Goal: Transaction & Acquisition: Book appointment/travel/reservation

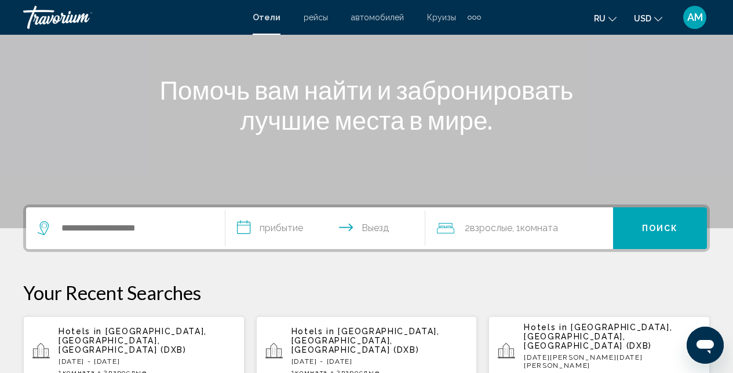
scroll to position [121, 0]
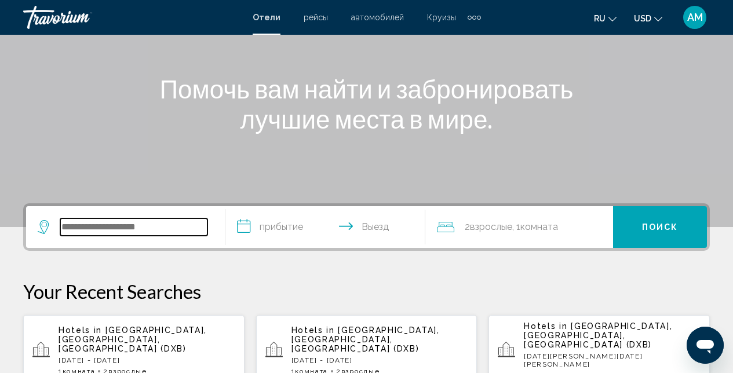
click at [176, 234] on input "Search widget" at bounding box center [133, 226] width 147 height 17
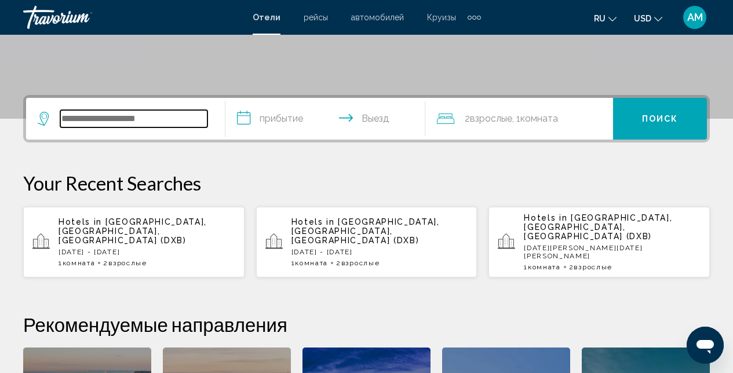
scroll to position [286, 0]
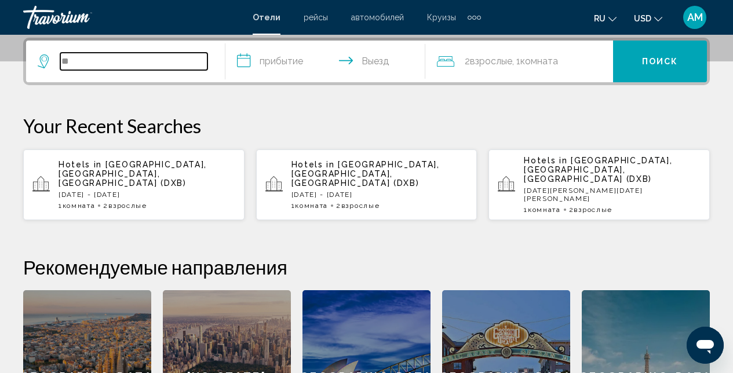
type input "*"
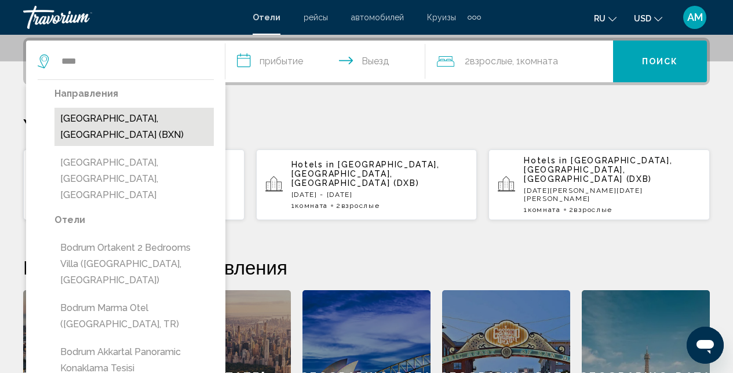
click at [150, 116] on button "[GEOGRAPHIC_DATA], [GEOGRAPHIC_DATA] (BXN)" at bounding box center [133, 127] width 159 height 38
type input "**********"
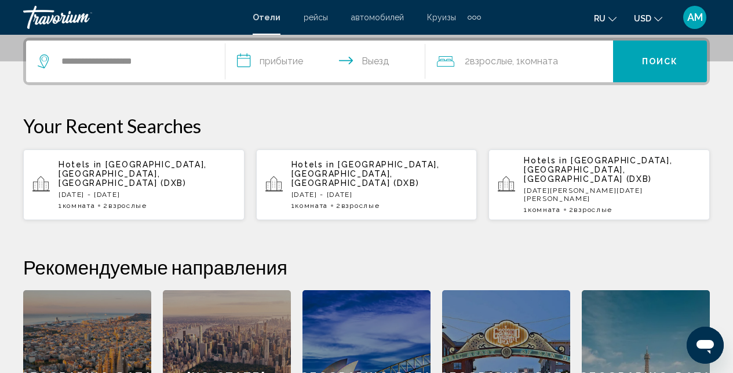
click at [307, 63] on input "**********" at bounding box center [327, 63] width 204 height 45
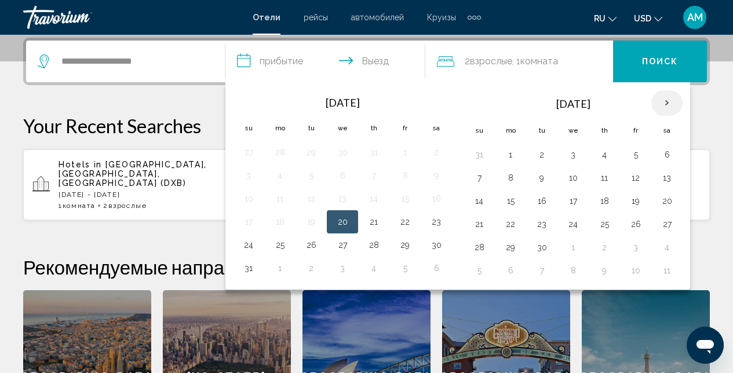
click at [668, 102] on th "Next month" at bounding box center [666, 103] width 31 height 26
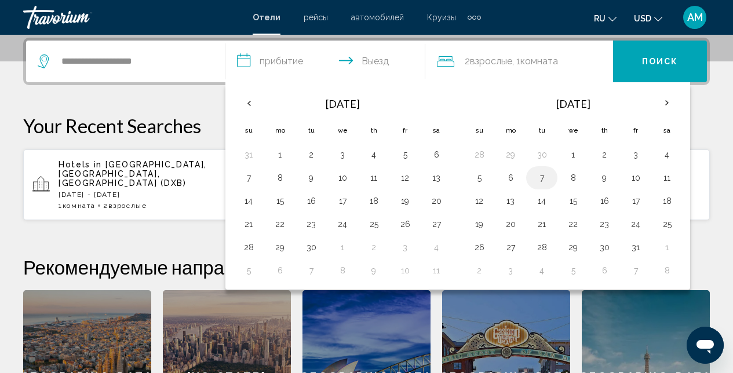
click at [541, 177] on button "7" at bounding box center [542, 178] width 19 height 16
click at [524, 62] on span ", 1 Комната номера" at bounding box center [535, 61] width 46 height 16
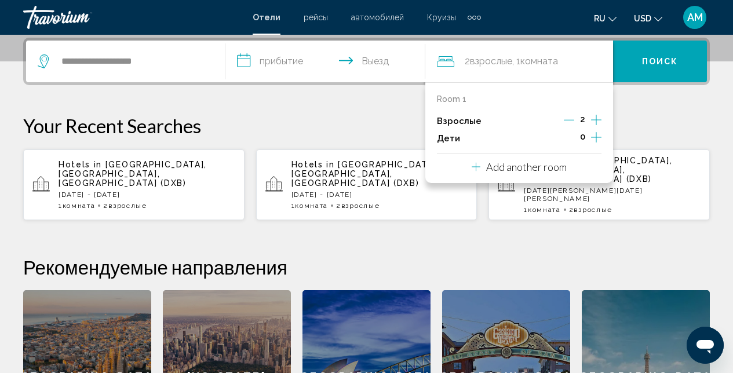
click at [598, 139] on icon "Increment children" at bounding box center [596, 137] width 10 height 14
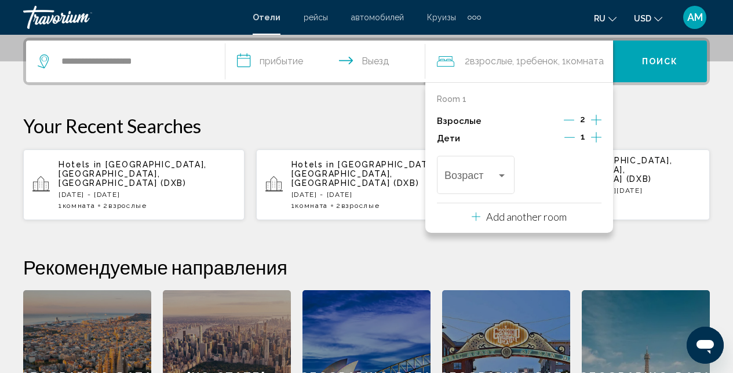
click at [598, 139] on icon "Increment children" at bounding box center [596, 137] width 10 height 14
click at [502, 177] on div "Travelers: 2 adults, 2 children" at bounding box center [502, 175] width 10 height 9
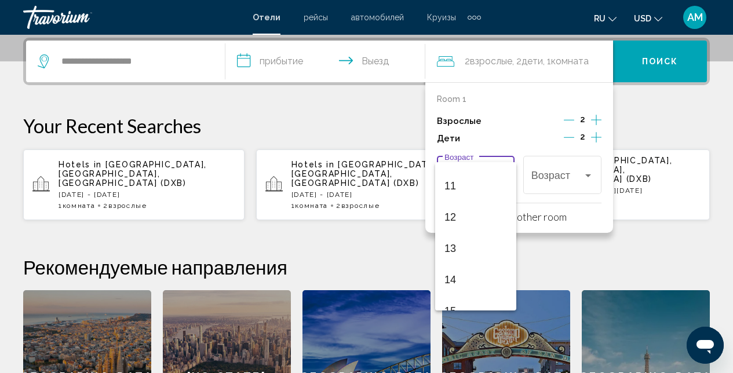
scroll to position [332, 0]
click at [460, 191] on span "11" at bounding box center [476, 189] width 63 height 31
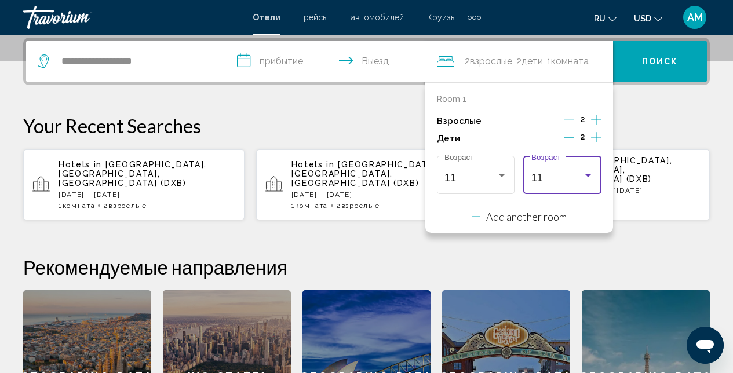
click at [570, 136] on icon "Decrement children" at bounding box center [569, 137] width 10 height 10
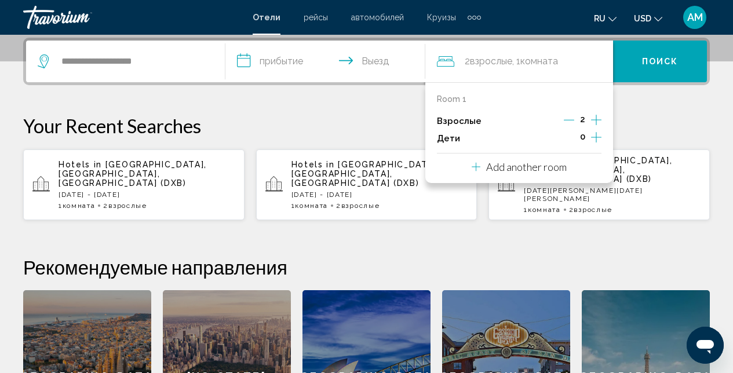
click at [657, 122] on p "Your Recent Searches" at bounding box center [366, 125] width 687 height 23
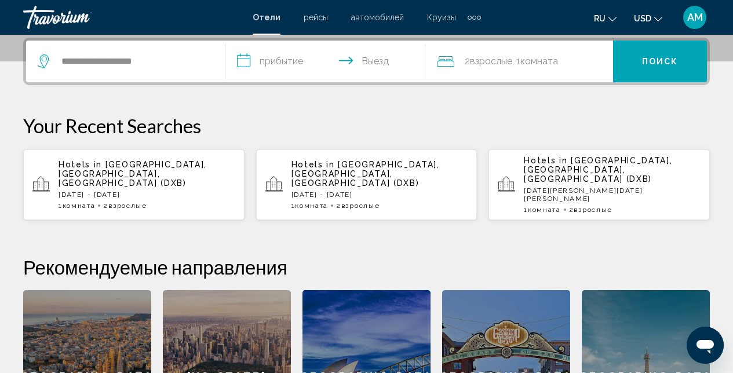
click at [306, 68] on input "**********" at bounding box center [327, 63] width 204 height 45
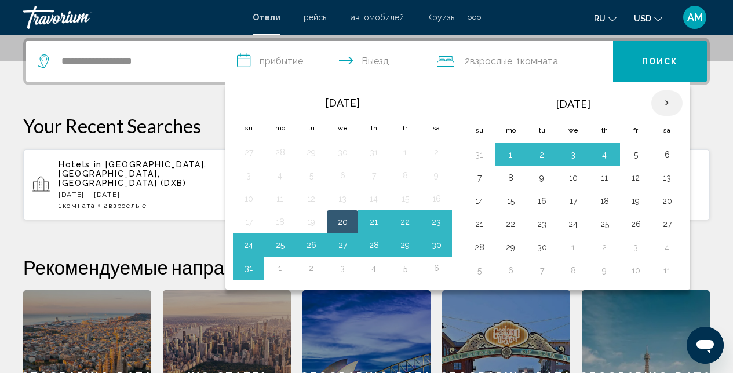
click at [669, 101] on th "Next month" at bounding box center [666, 103] width 31 height 26
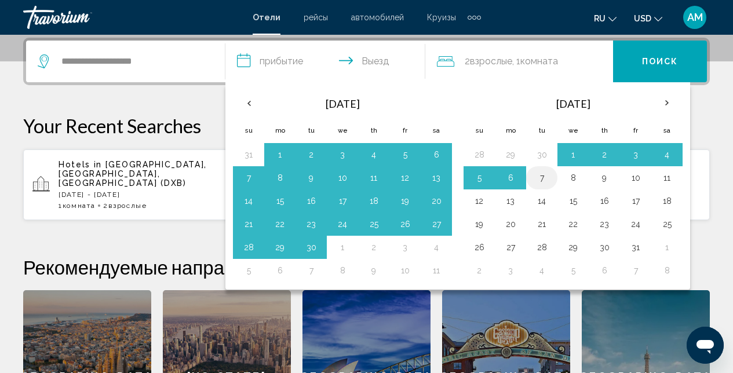
click at [547, 179] on button "7" at bounding box center [542, 178] width 19 height 16
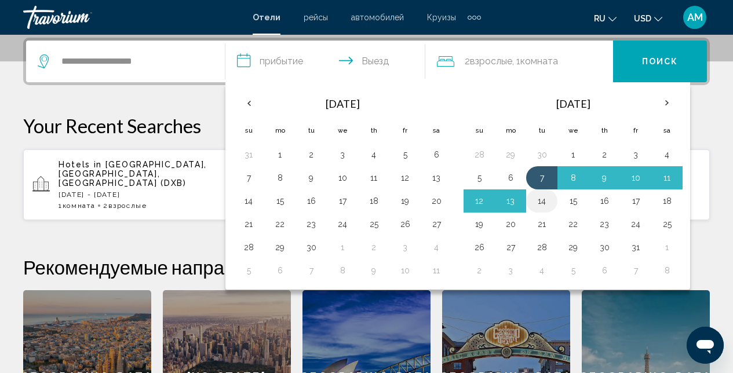
click at [542, 203] on button "14" at bounding box center [542, 201] width 19 height 16
type input "**********"
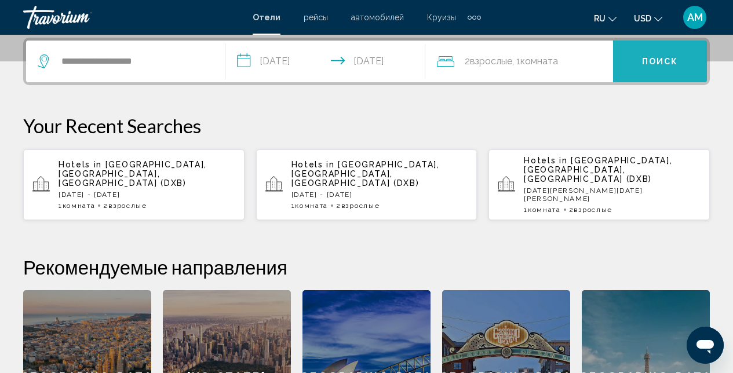
click at [676, 65] on span "Поиск" at bounding box center [660, 61] width 37 height 9
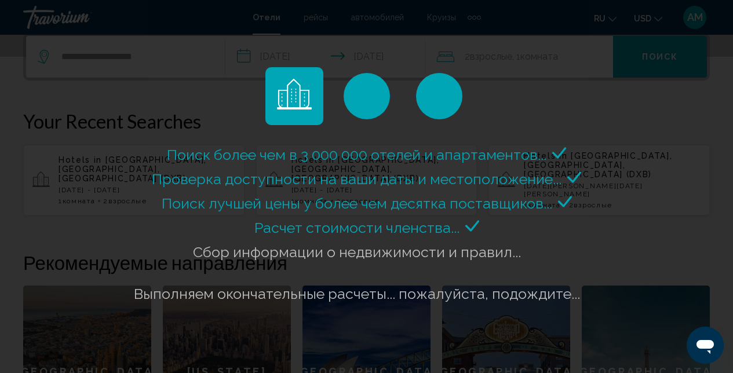
scroll to position [293, 0]
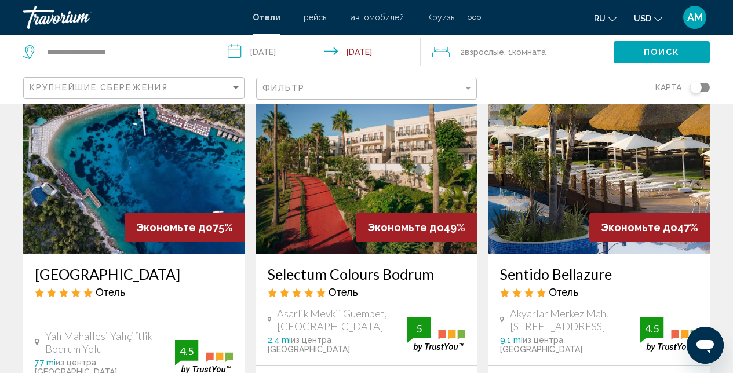
scroll to position [139, 0]
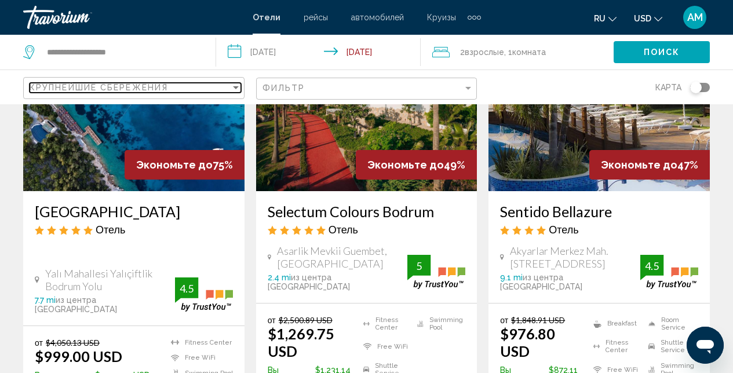
click at [235, 86] on div "Sort by" at bounding box center [236, 87] width 6 height 3
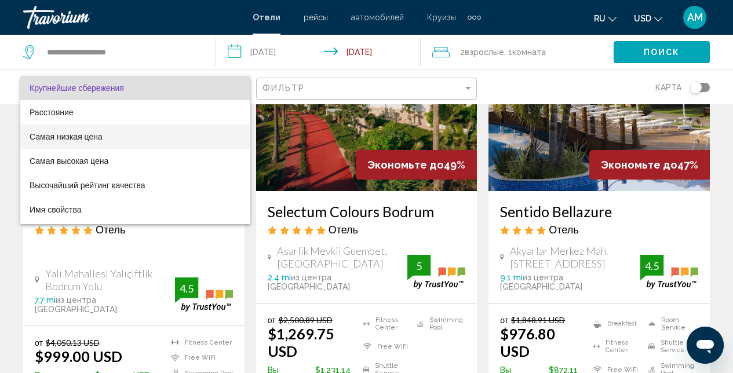
click at [162, 134] on span "Самая низкая цена" at bounding box center [136, 137] width 212 height 24
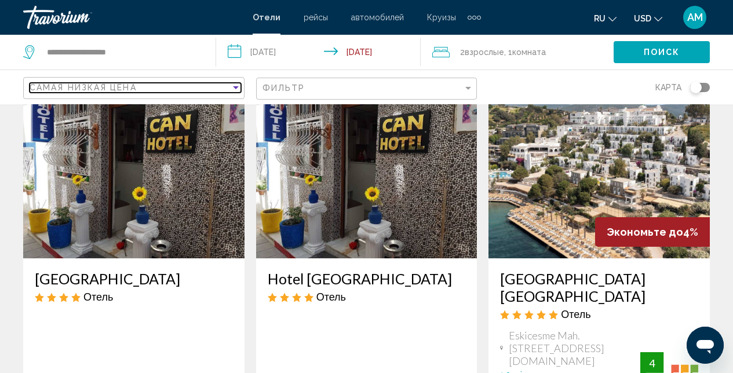
scroll to position [513, 0]
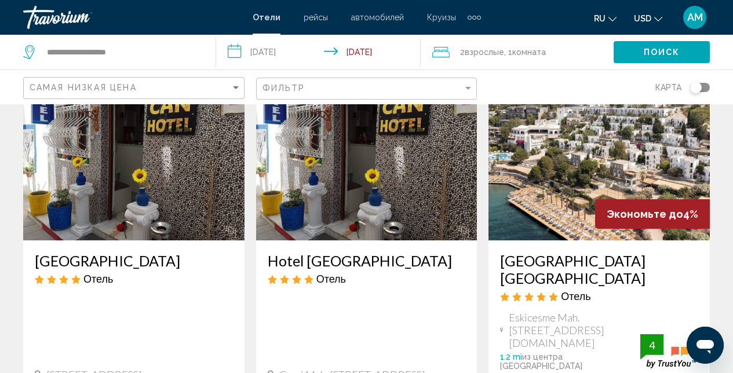
click at [563, 165] on img "Main content" at bounding box center [599, 147] width 221 height 185
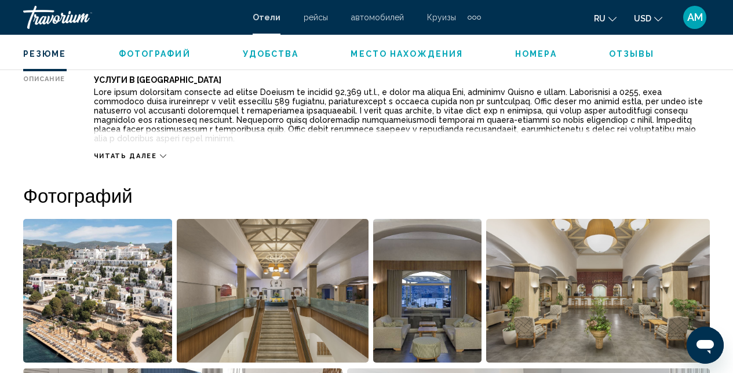
scroll to position [747, 0]
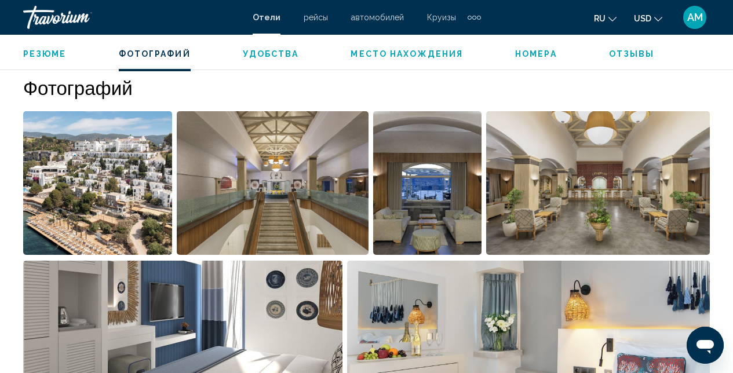
click at [271, 199] on img "Open full-screen image slider" at bounding box center [273, 183] width 192 height 144
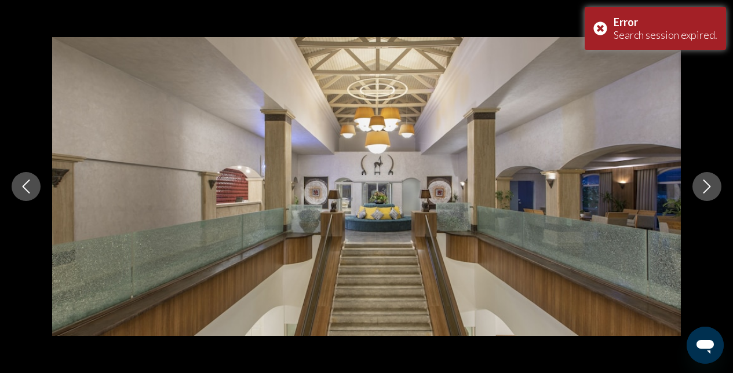
click at [708, 190] on icon "Next image" at bounding box center [707, 187] width 14 height 14
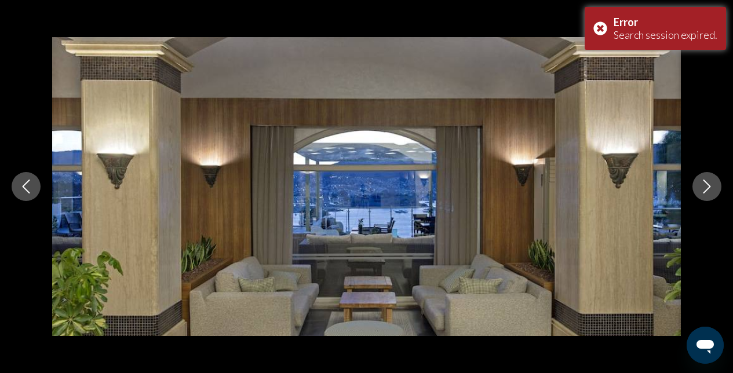
click at [706, 191] on icon "Next image" at bounding box center [707, 187] width 14 height 14
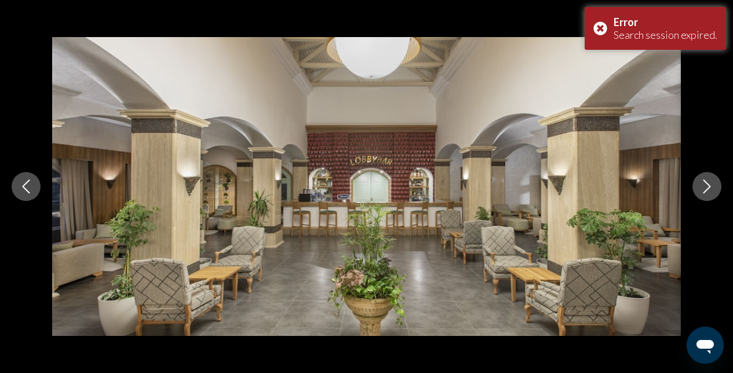
click at [705, 192] on icon "Next image" at bounding box center [707, 187] width 14 height 14
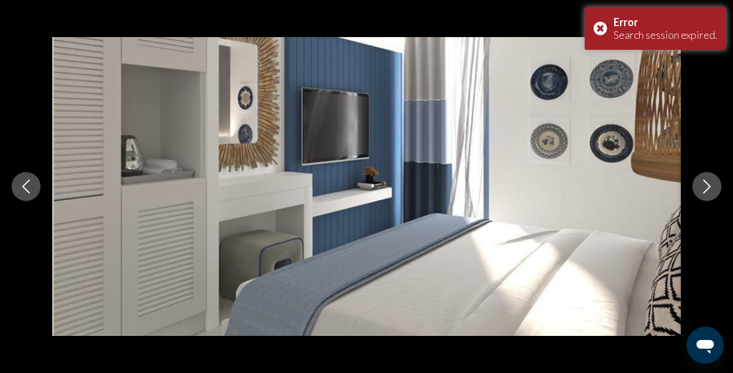
click at [705, 192] on icon "Next image" at bounding box center [707, 187] width 14 height 14
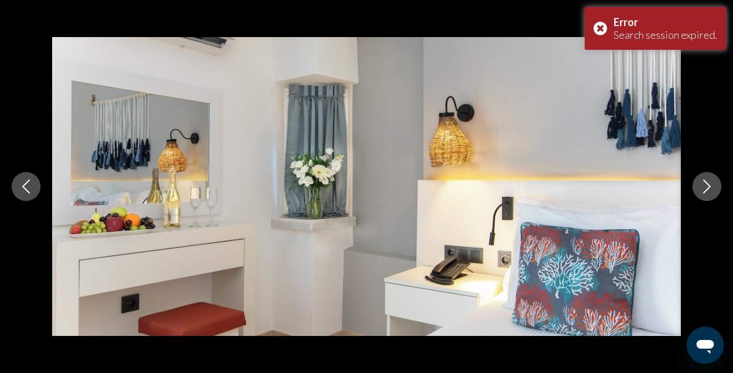
click at [705, 192] on icon "Next image" at bounding box center [707, 187] width 14 height 14
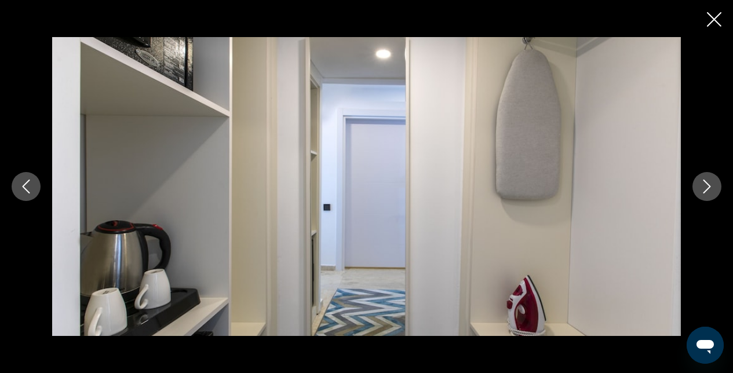
click at [716, 19] on icon "Close slideshow" at bounding box center [714, 19] width 14 height 14
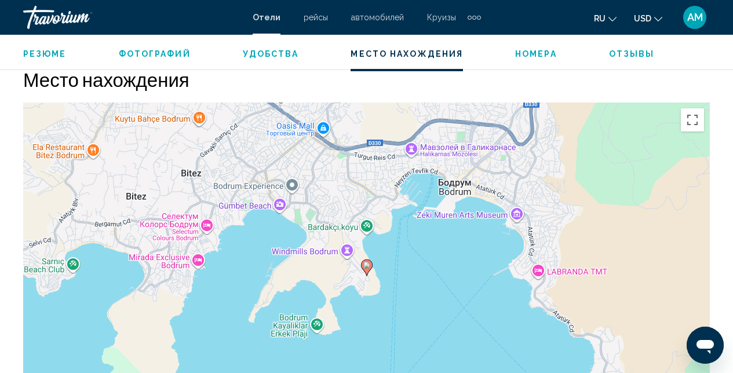
scroll to position [1248, 0]
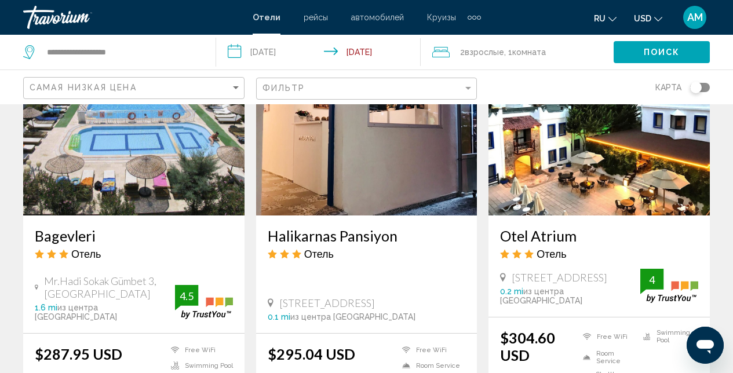
scroll to position [946, 0]
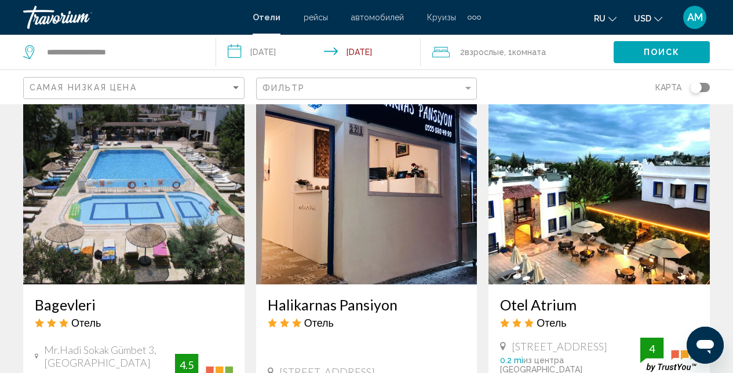
click at [145, 184] on img "Main content" at bounding box center [133, 191] width 221 height 185
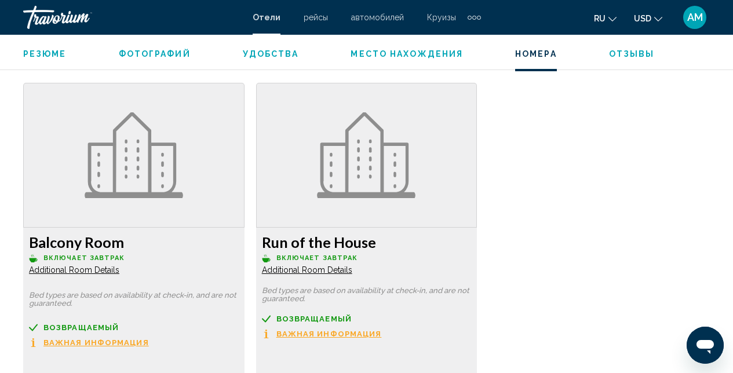
scroll to position [1656, 0]
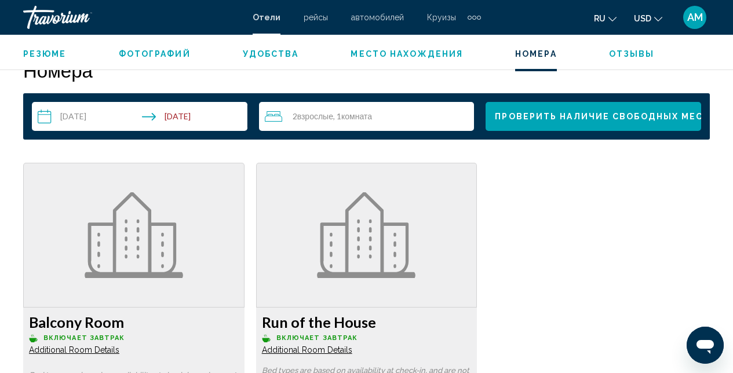
click at [609, 52] on span "Отзывы" at bounding box center [632, 53] width 46 height 9
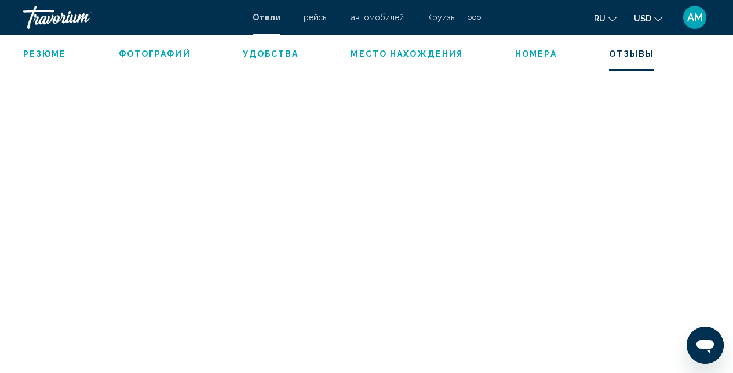
scroll to position [2446, 0]
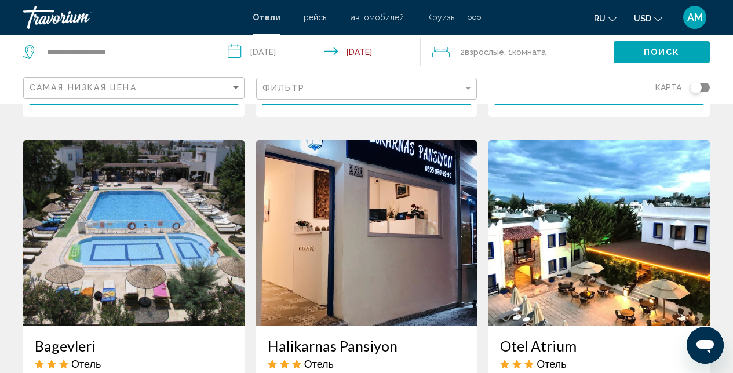
scroll to position [981, 0]
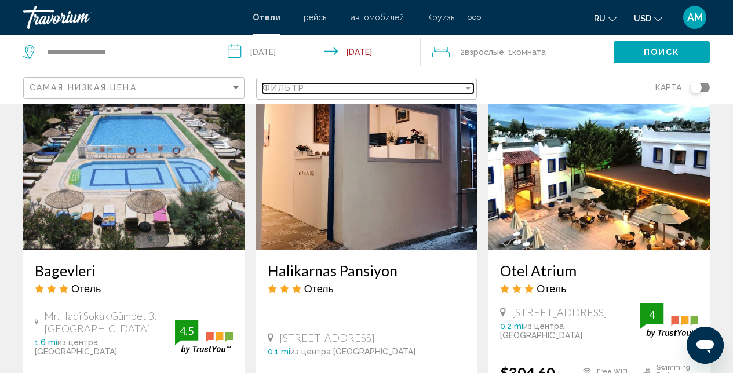
click at [469, 90] on div "Filter" at bounding box center [468, 87] width 10 height 9
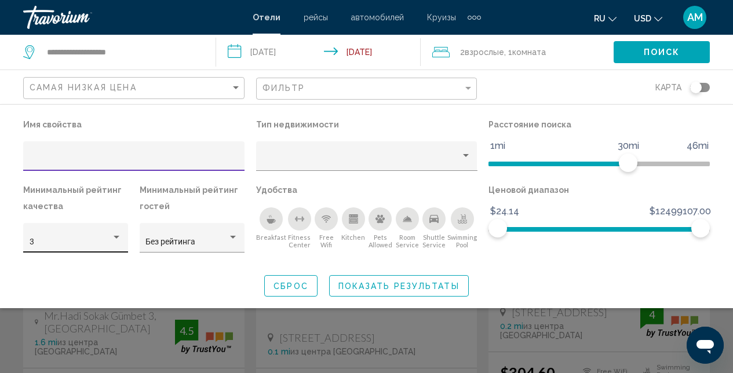
click at [122, 239] on div "3" at bounding box center [75, 238] width 105 height 30
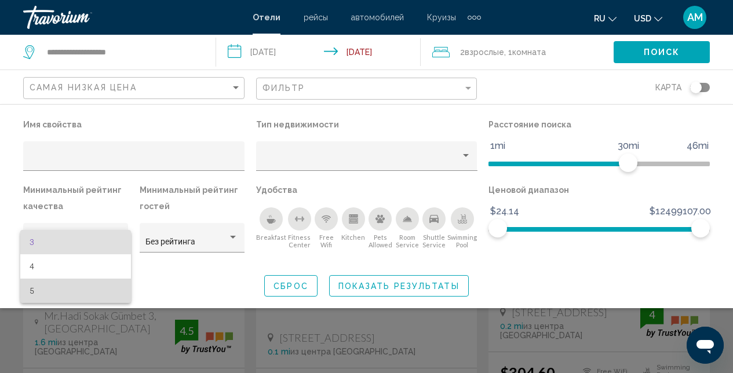
click at [86, 292] on span "5" at bounding box center [76, 291] width 93 height 24
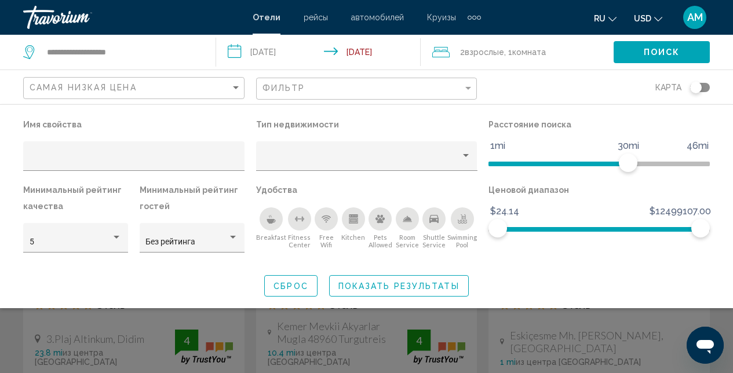
click at [268, 215] on icon "Breakfast" at bounding box center [271, 218] width 9 height 9
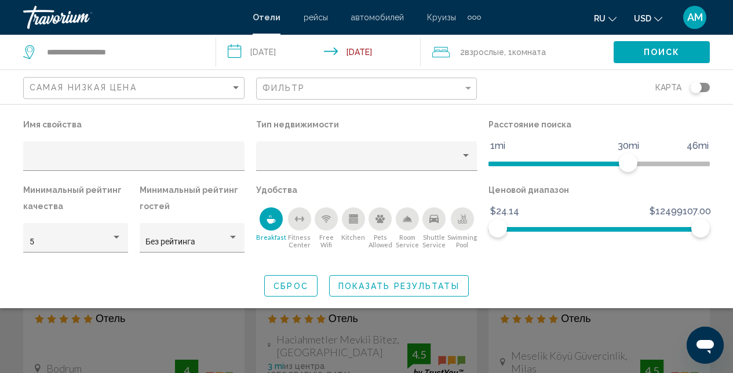
scroll to position [550, 0]
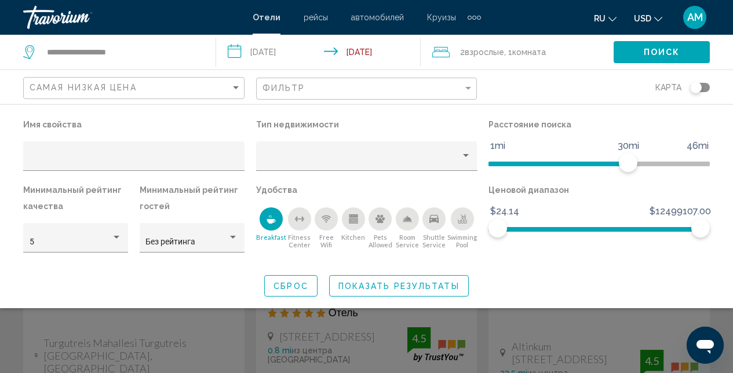
click at [329, 218] on icon "Free Wifi" at bounding box center [326, 218] width 9 height 9
click at [463, 221] on icon "Swimming Pool" at bounding box center [462, 218] width 9 height 9
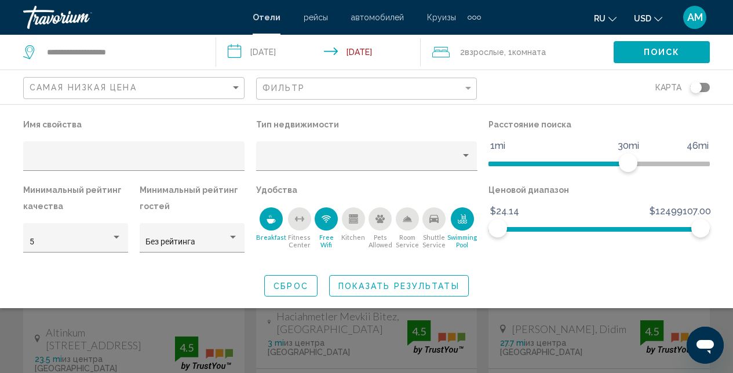
scroll to position [567, 0]
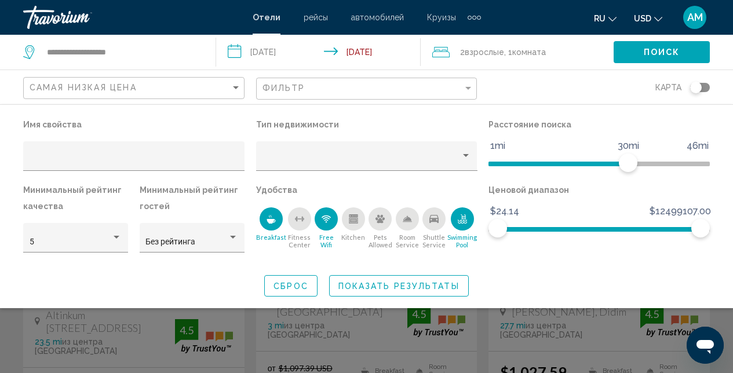
click at [403, 285] on span "Показать результаты" at bounding box center [398, 286] width 121 height 9
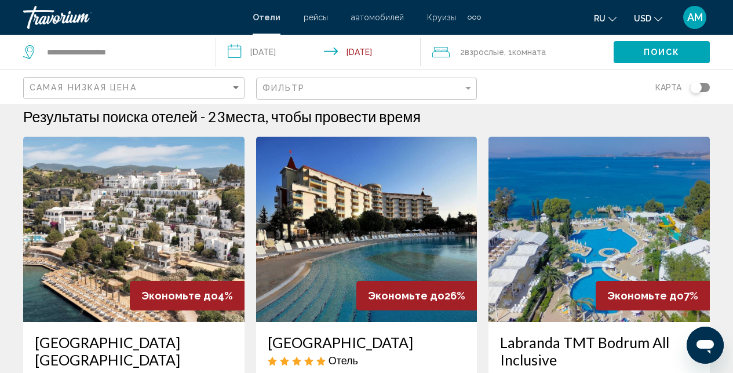
scroll to position [71, 0]
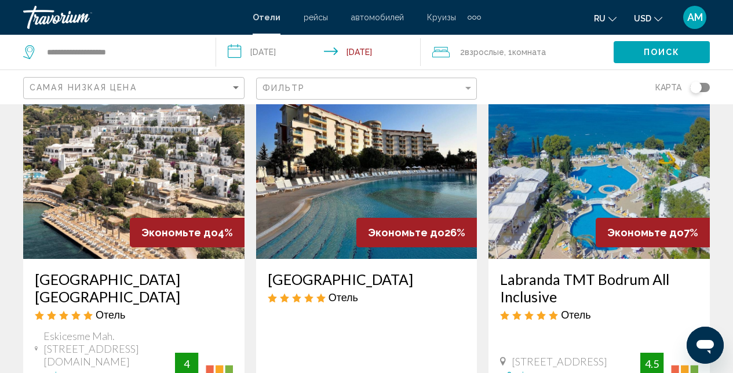
click at [103, 159] on img "Main content" at bounding box center [133, 166] width 221 height 185
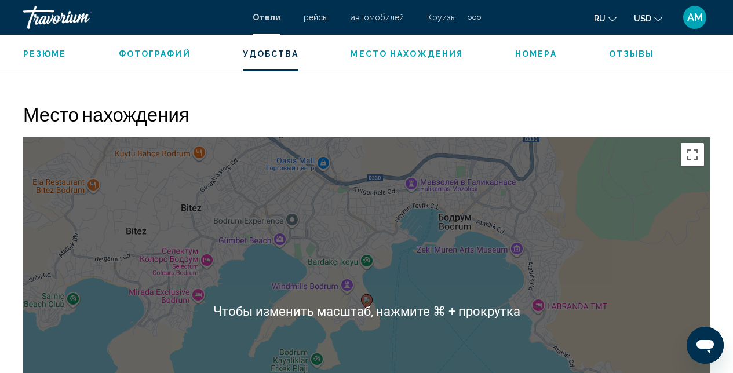
scroll to position [1258, 0]
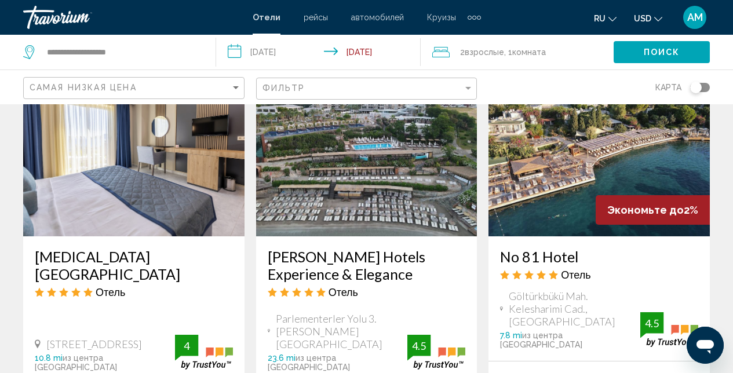
scroll to position [1018, 0]
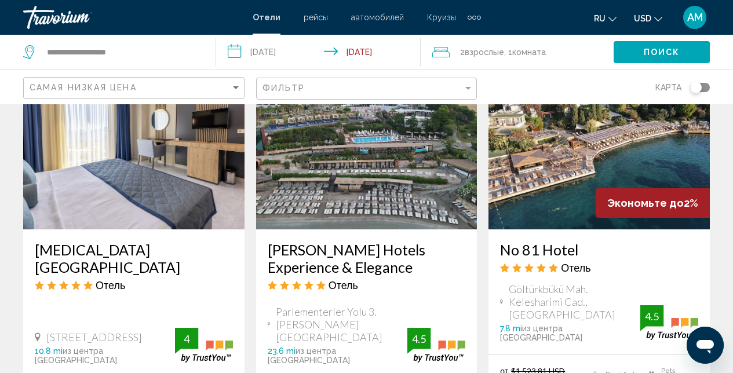
click at [556, 60] on div "2 Взрослый Взрослые , 1 Комната номера" at bounding box center [522, 52] width 181 height 16
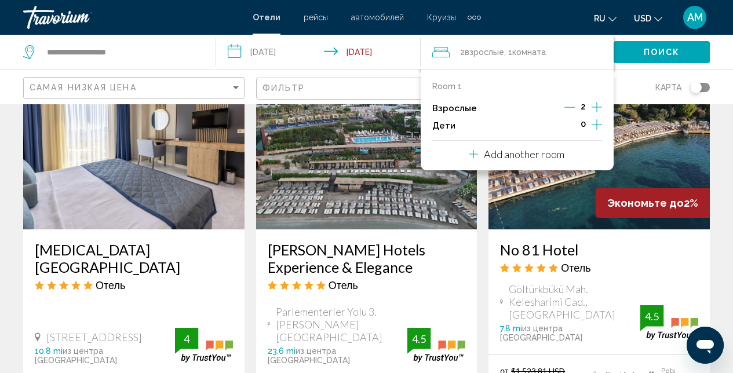
click at [597, 123] on icon "Increment children" at bounding box center [597, 125] width 10 height 14
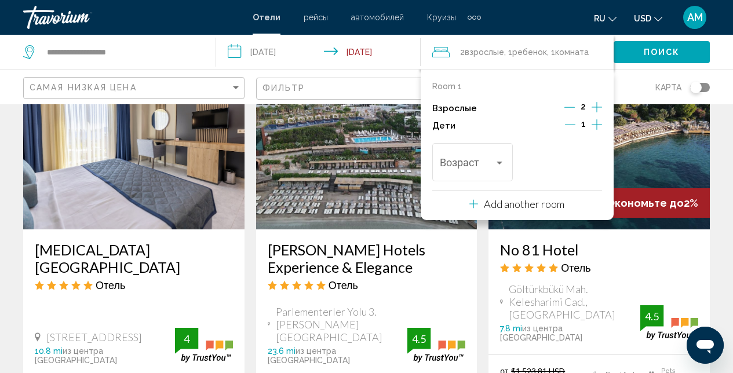
click at [597, 123] on icon "Increment children" at bounding box center [597, 125] width 10 height 14
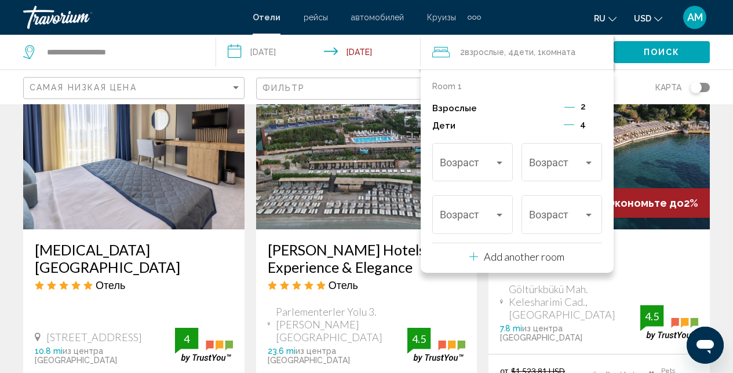
click at [573, 124] on icon "Decrement children" at bounding box center [569, 124] width 10 height 10
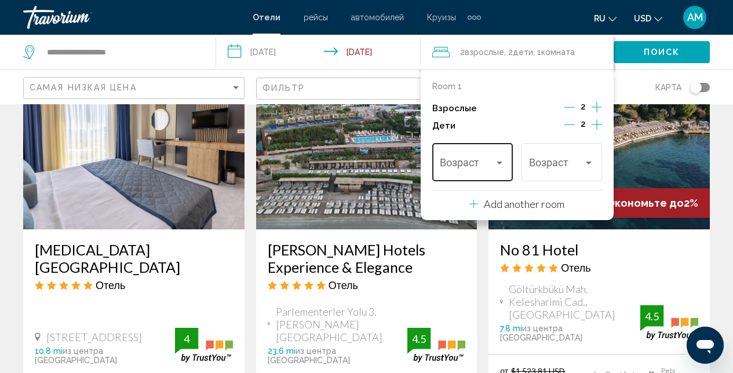
click at [503, 163] on div "Travelers: 2 adults, 2 children" at bounding box center [499, 162] width 10 height 9
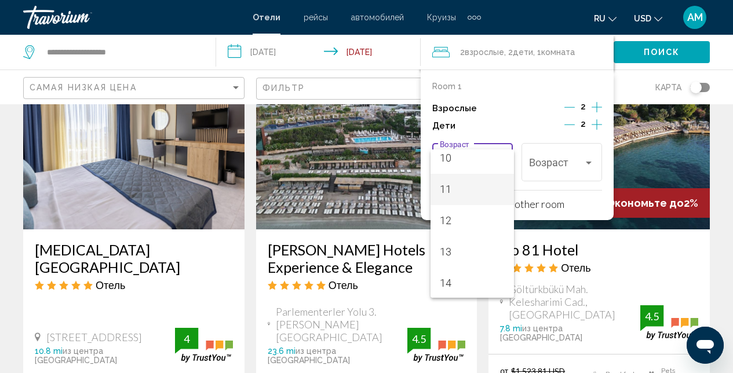
scroll to position [318, 0]
click at [445, 188] on span "11" at bounding box center [472, 191] width 65 height 31
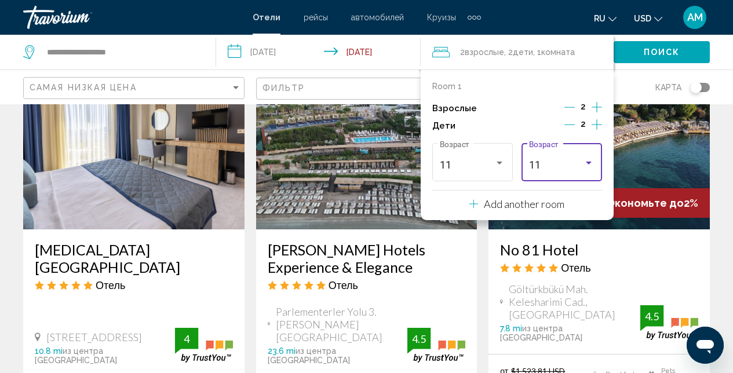
click at [592, 162] on div "Travelers: 2 adults, 2 children" at bounding box center [589, 163] width 6 height 3
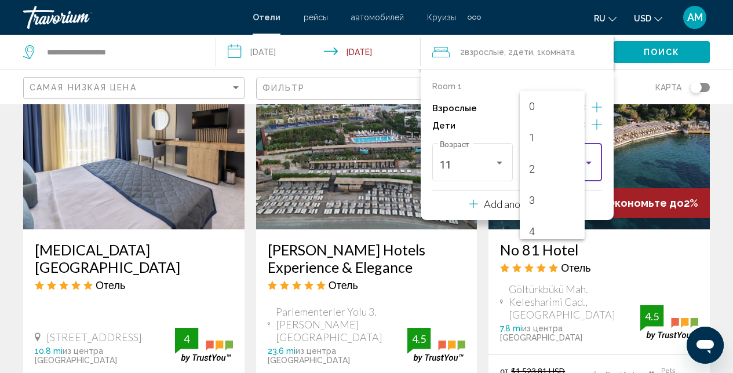
scroll to position [286, 0]
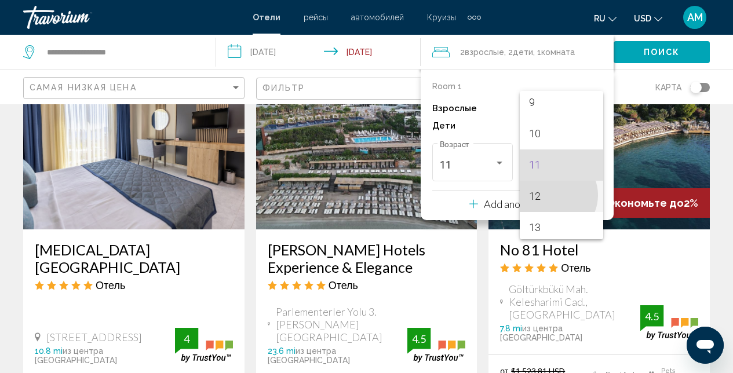
click at [553, 195] on span "12" at bounding box center [561, 196] width 65 height 31
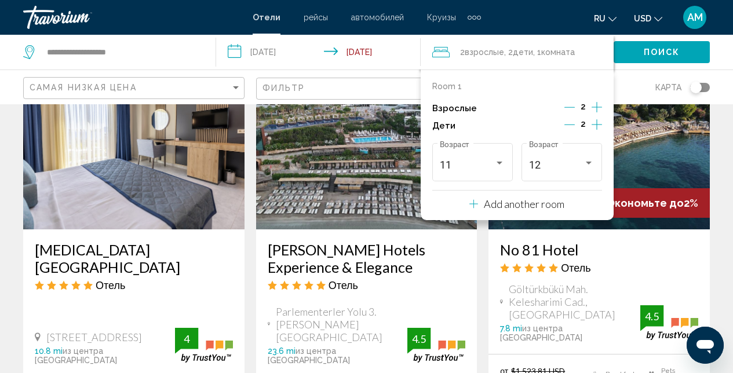
click at [556, 205] on p "Add another room" at bounding box center [524, 204] width 81 height 13
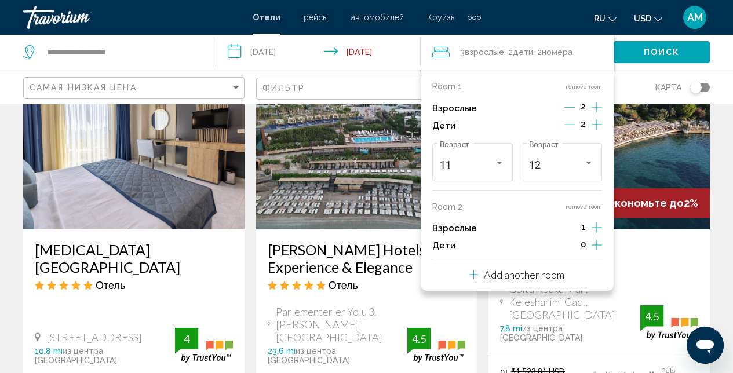
click at [725, 128] on div "Результаты поиска отелей - 23 места, чтобы провести время Экономьте до 4% Holid…" at bounding box center [366, 56] width 733 height 1917
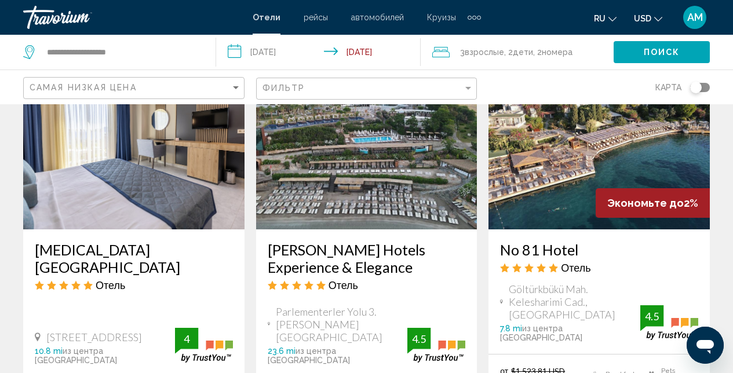
click at [659, 48] on span "Поиск" at bounding box center [662, 52] width 37 height 9
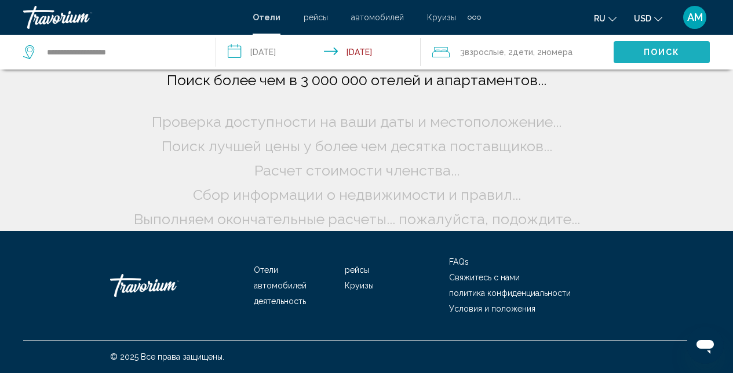
scroll to position [8, 0]
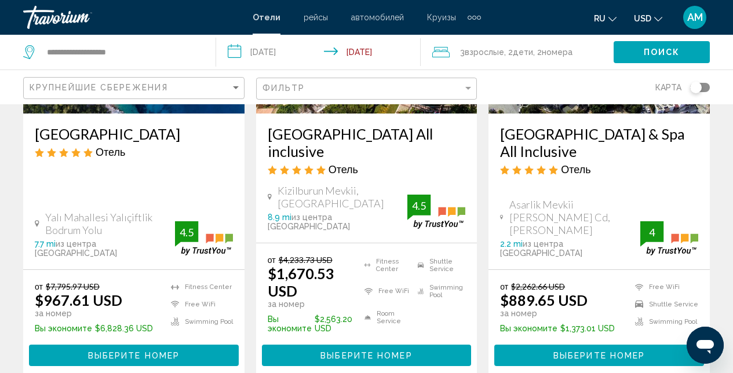
scroll to position [79, 0]
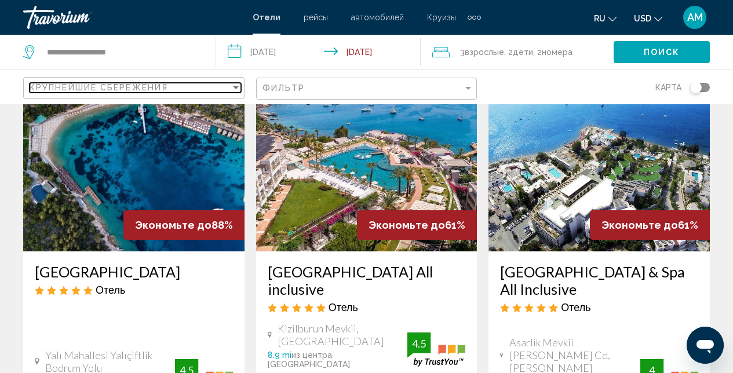
click at [236, 90] on div "Sort by" at bounding box center [236, 87] width 10 height 9
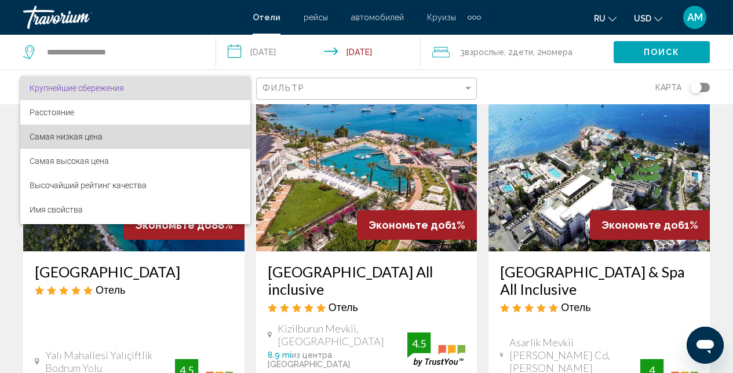
click at [144, 138] on span "Самая низкая цена" at bounding box center [136, 137] width 212 height 24
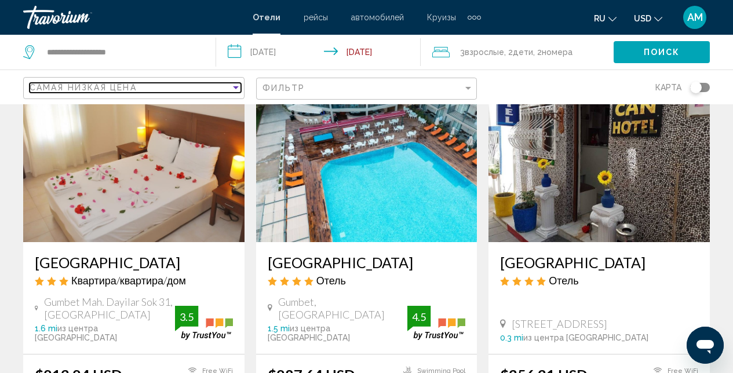
scroll to position [90, 0]
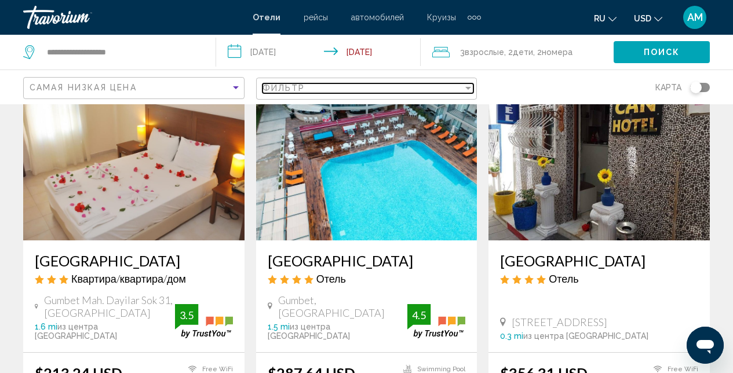
click at [458, 85] on div "Фильтр" at bounding box center [363, 87] width 201 height 9
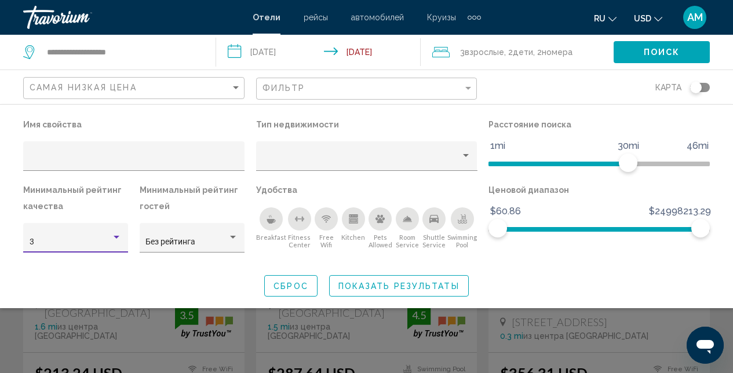
click at [115, 238] on div "Hotel Filters" at bounding box center [117, 237] width 6 height 3
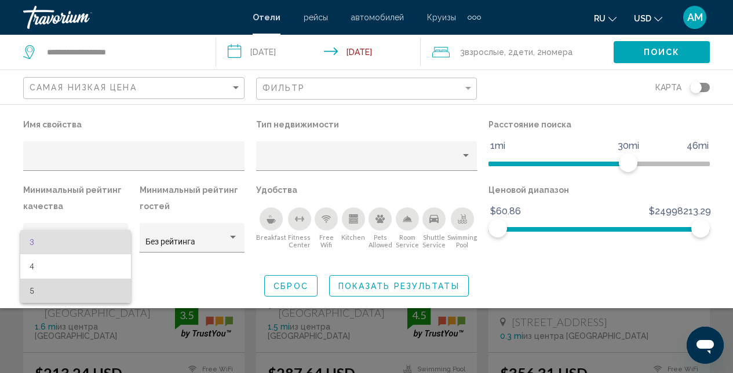
click at [70, 294] on span "5" at bounding box center [76, 291] width 93 height 24
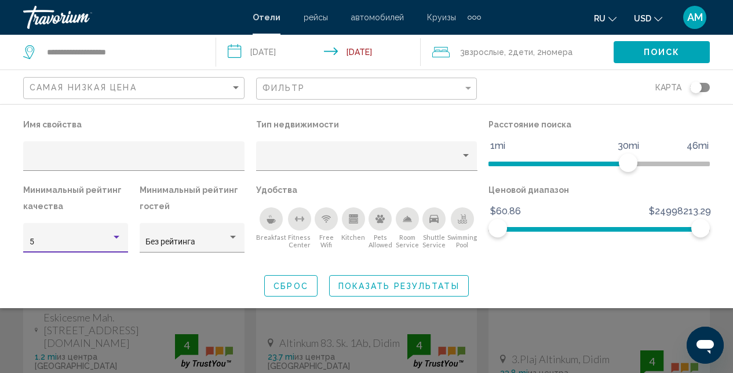
click at [377, 290] on span "Показать результаты" at bounding box center [398, 286] width 121 height 9
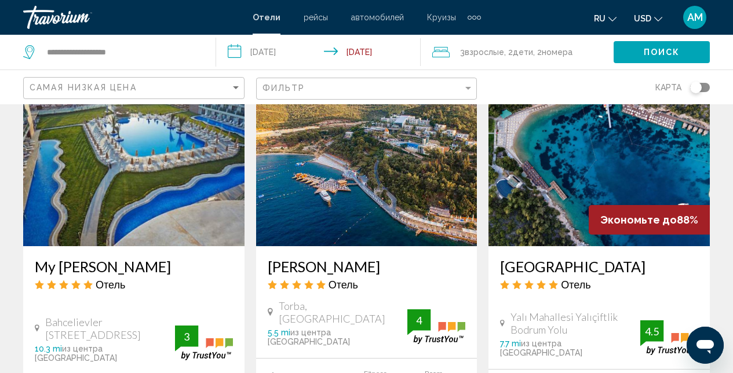
scroll to position [1027, 0]
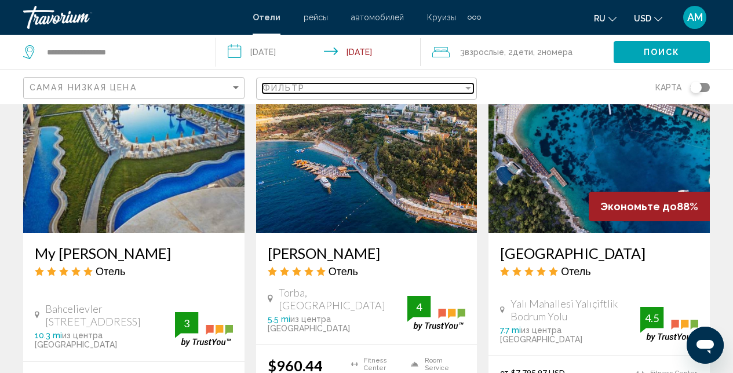
click at [467, 90] on div "Filter" at bounding box center [468, 87] width 10 height 9
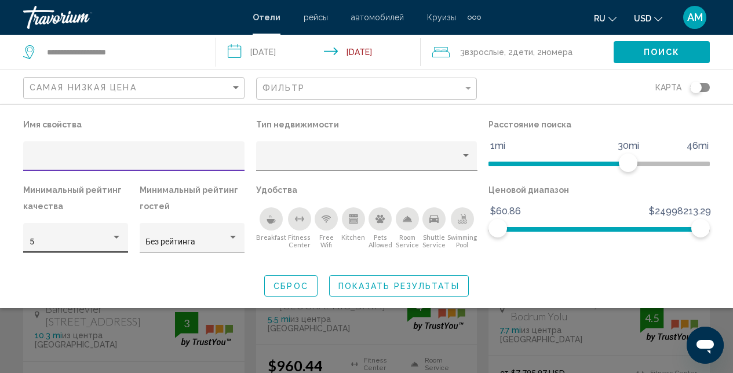
click at [118, 238] on div "Hotel Filters" at bounding box center [117, 237] width 6 height 3
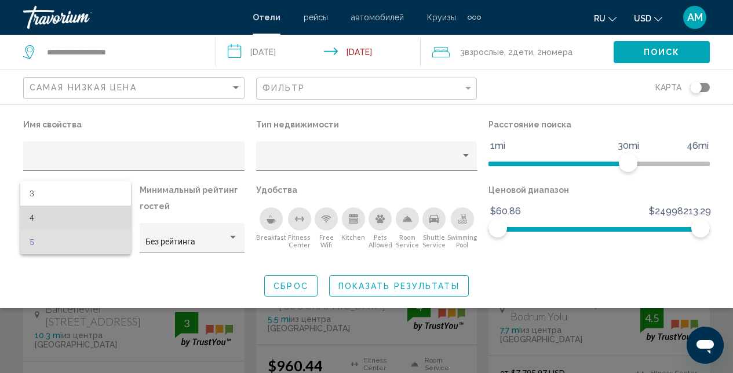
click at [62, 221] on span "4" at bounding box center [76, 218] width 93 height 24
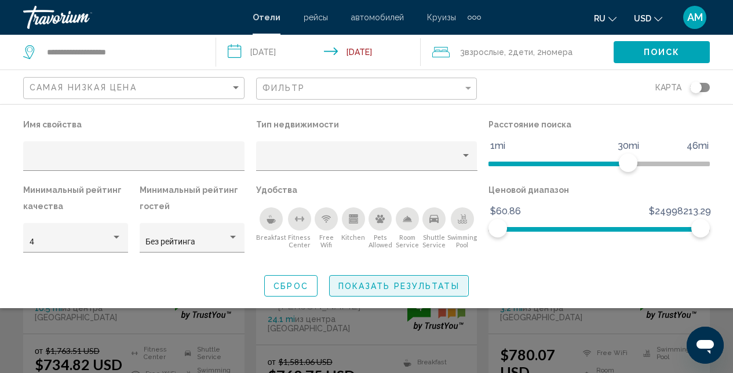
click at [389, 283] on span "Показать результаты" at bounding box center [398, 286] width 121 height 9
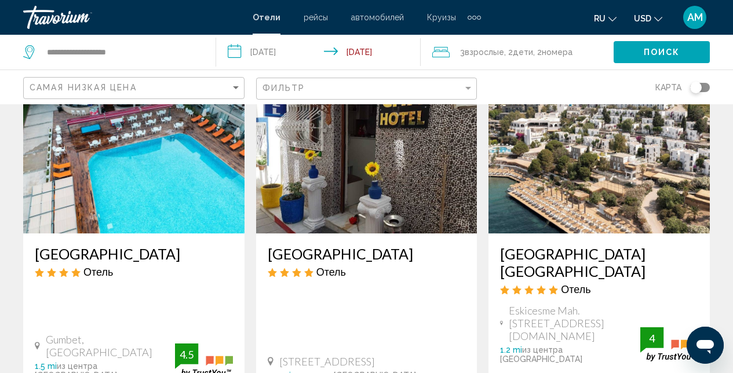
scroll to position [93, 0]
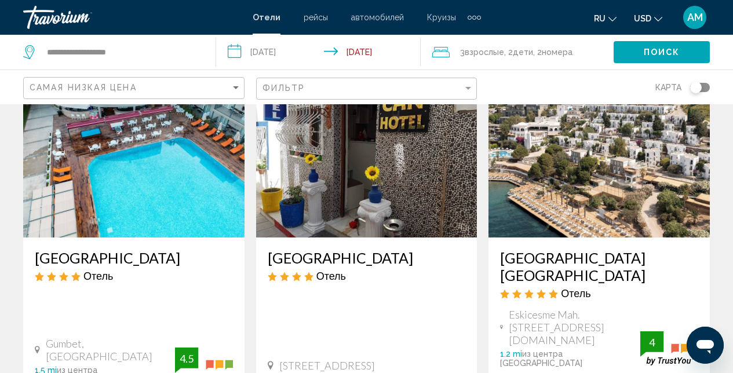
click at [154, 153] on img "Main content" at bounding box center [133, 144] width 221 height 185
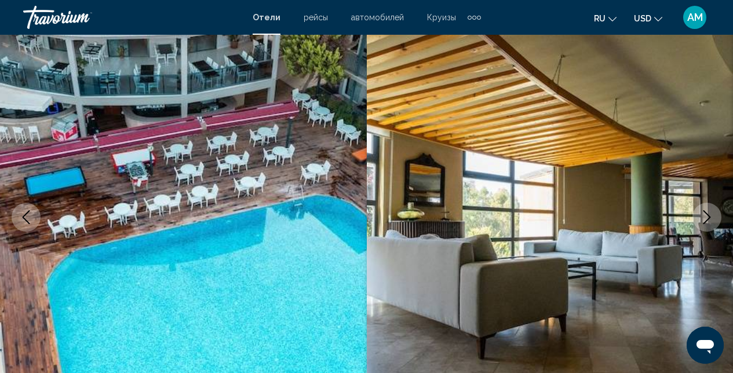
scroll to position [123, 0]
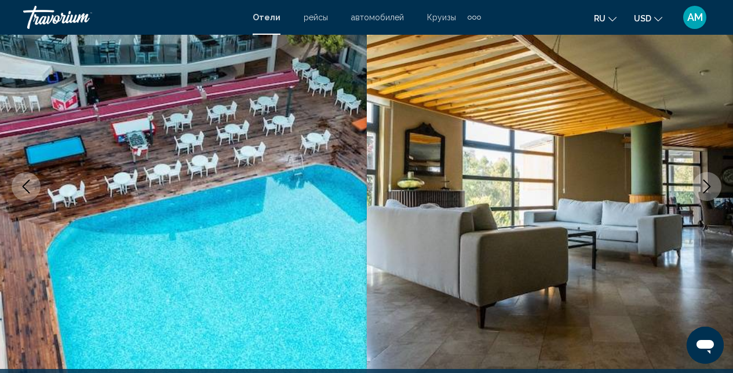
click at [714, 193] on button "Next image" at bounding box center [707, 186] width 29 height 29
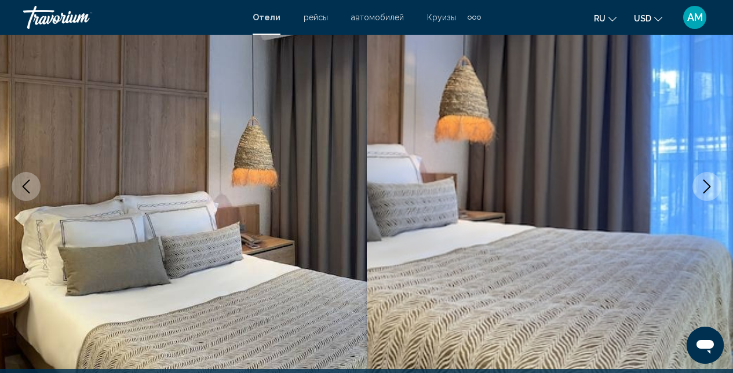
click at [715, 193] on button "Next image" at bounding box center [707, 186] width 29 height 29
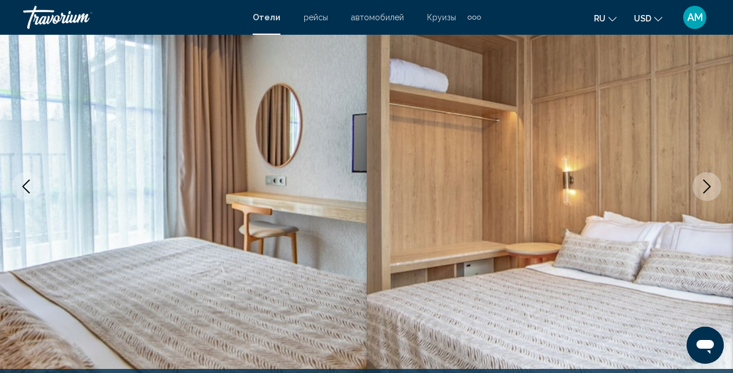
click at [715, 193] on button "Next image" at bounding box center [707, 186] width 29 height 29
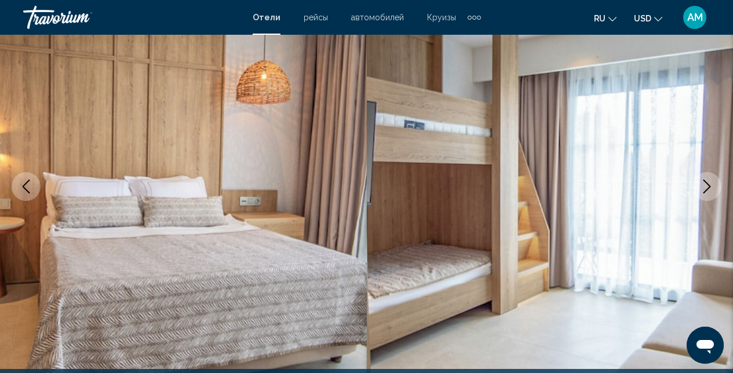
click at [715, 193] on button "Next image" at bounding box center [707, 186] width 29 height 29
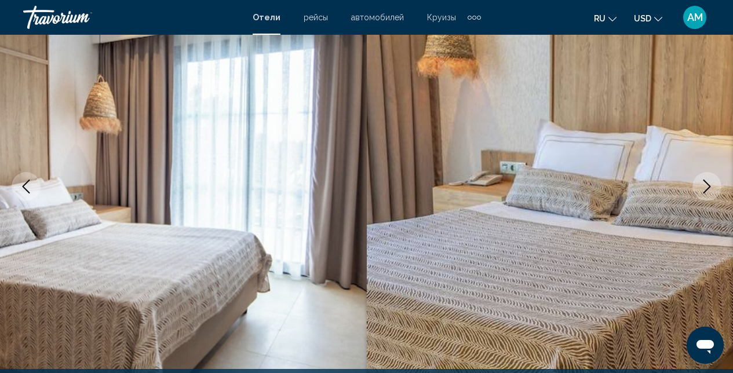
click at [715, 193] on button "Next image" at bounding box center [707, 186] width 29 height 29
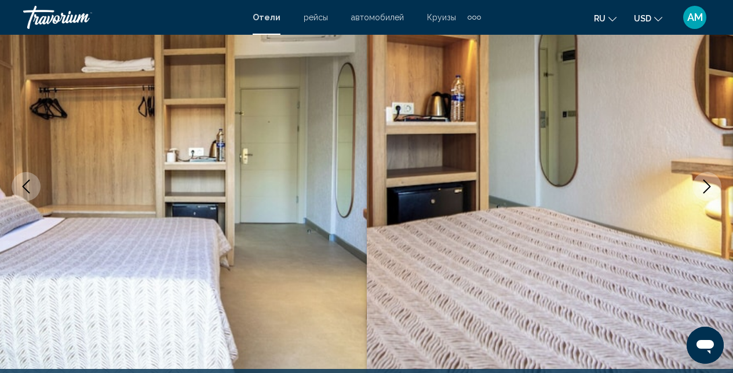
click at [715, 193] on button "Next image" at bounding box center [707, 186] width 29 height 29
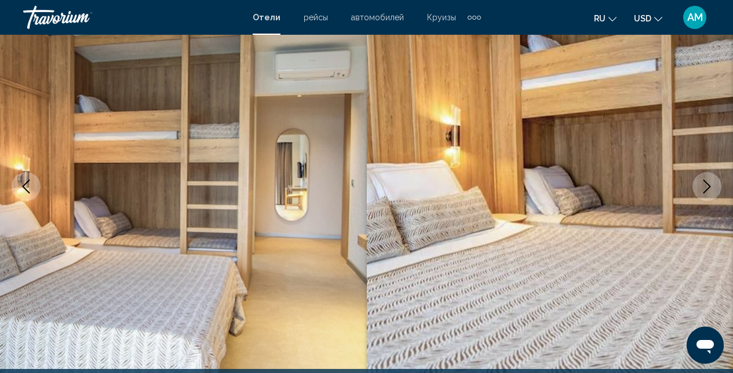
click at [715, 193] on button "Next image" at bounding box center [707, 186] width 29 height 29
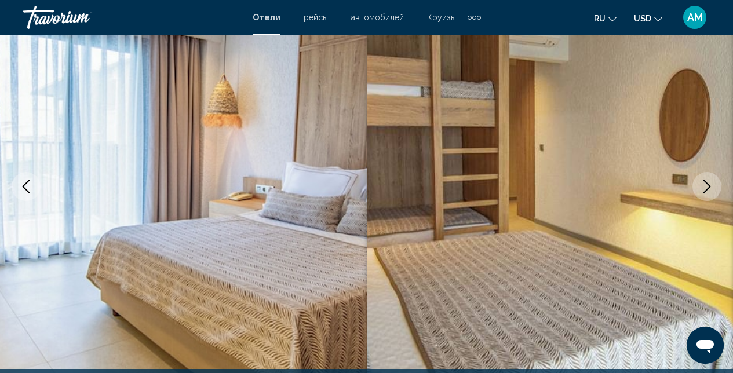
click at [715, 193] on button "Next image" at bounding box center [707, 186] width 29 height 29
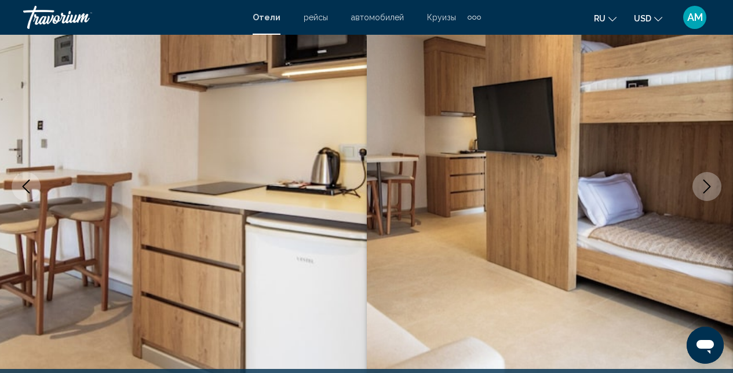
click at [715, 193] on button "Next image" at bounding box center [707, 186] width 29 height 29
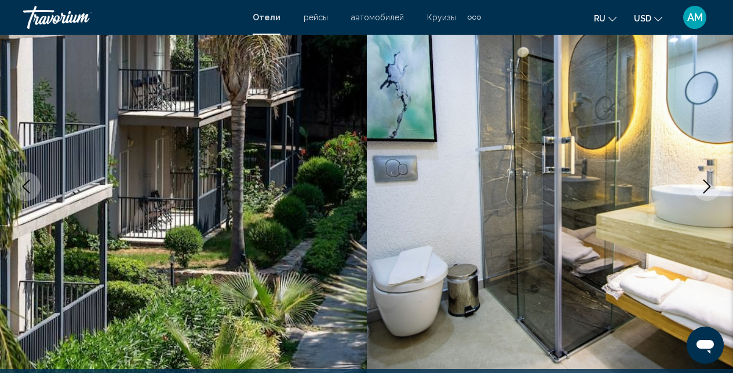
click at [715, 193] on button "Next image" at bounding box center [707, 186] width 29 height 29
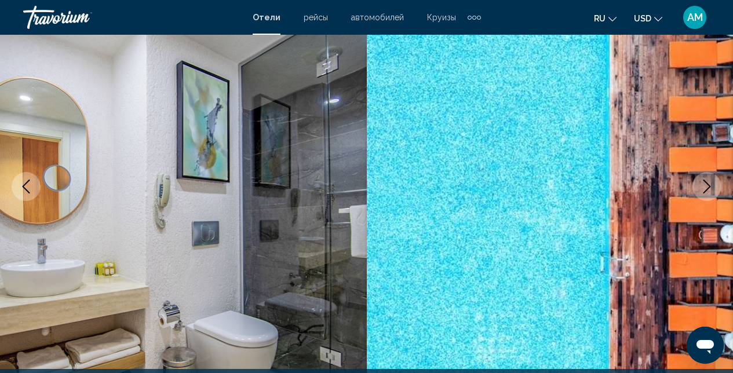
click at [715, 193] on button "Next image" at bounding box center [707, 186] width 29 height 29
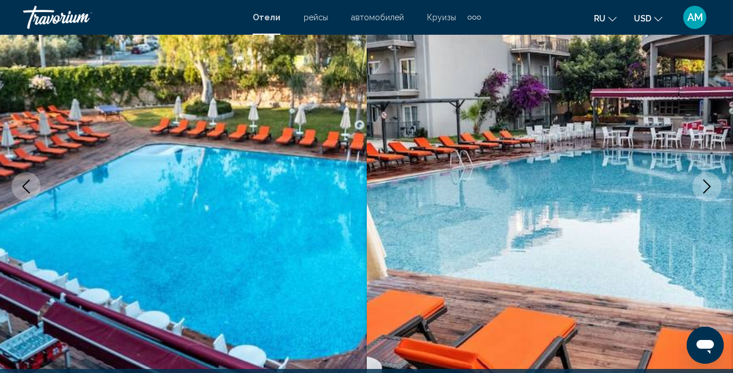
click at [715, 193] on button "Next image" at bounding box center [707, 186] width 29 height 29
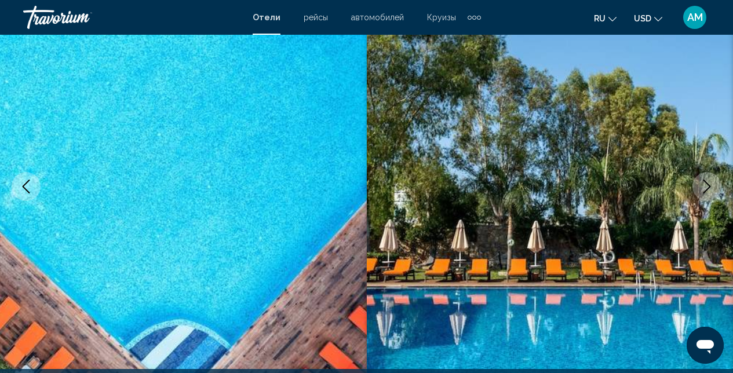
click at [715, 193] on button "Next image" at bounding box center [707, 186] width 29 height 29
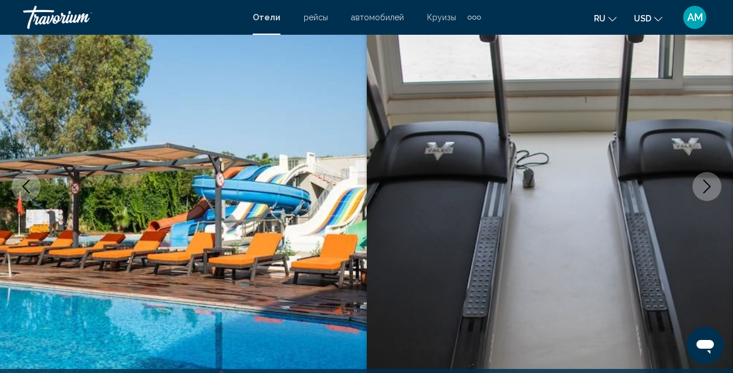
click at [715, 193] on button "Next image" at bounding box center [707, 186] width 29 height 29
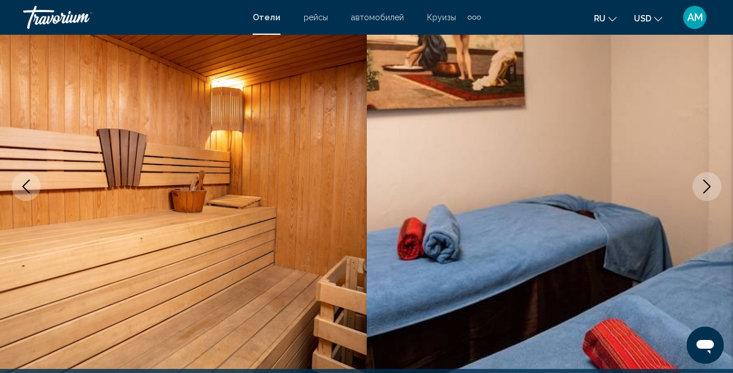
click at [715, 193] on button "Next image" at bounding box center [707, 186] width 29 height 29
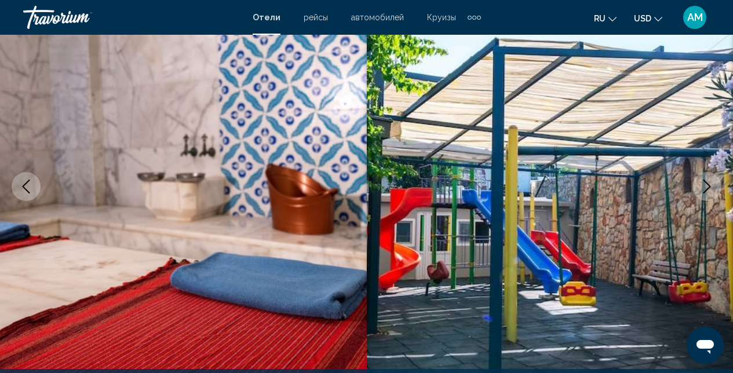
click at [715, 193] on button "Next image" at bounding box center [707, 186] width 29 height 29
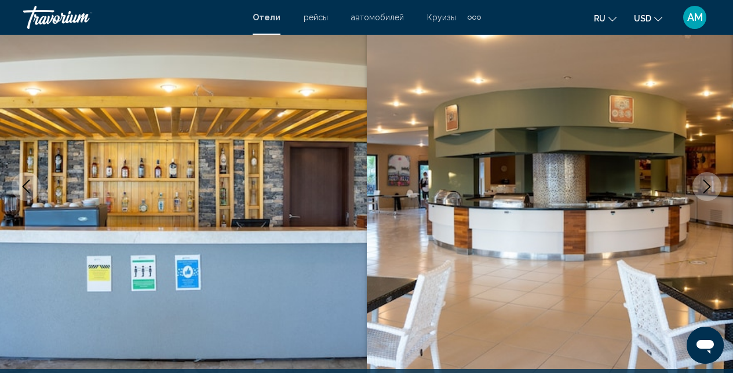
click at [29, 185] on icon "Previous image" at bounding box center [26, 187] width 14 height 14
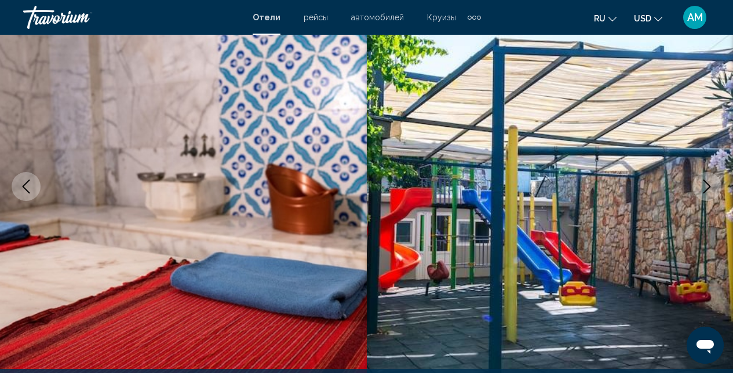
click at [709, 183] on icon "Next image" at bounding box center [707, 187] width 14 height 14
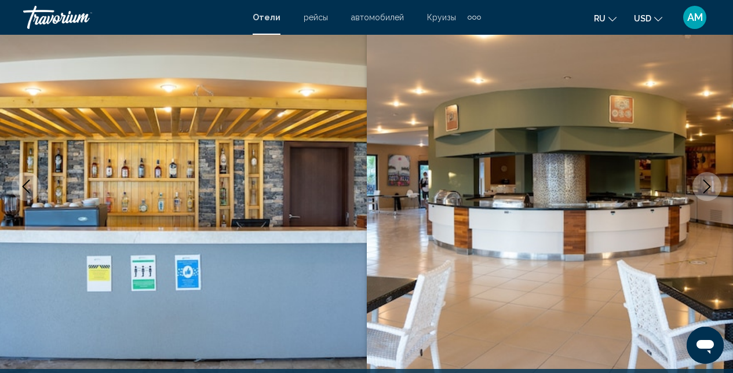
click at [709, 183] on icon "Next image" at bounding box center [707, 187] width 14 height 14
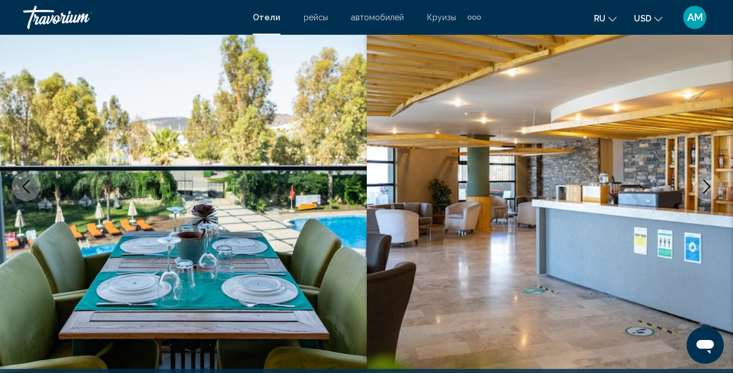
click at [709, 183] on icon "Next image" at bounding box center [707, 187] width 14 height 14
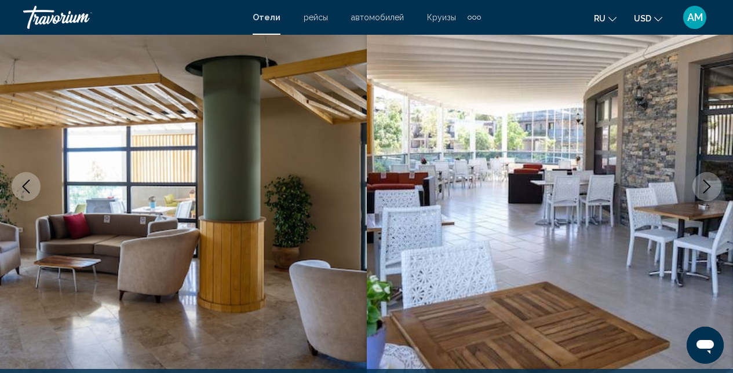
click at [709, 183] on icon "Next image" at bounding box center [707, 187] width 14 height 14
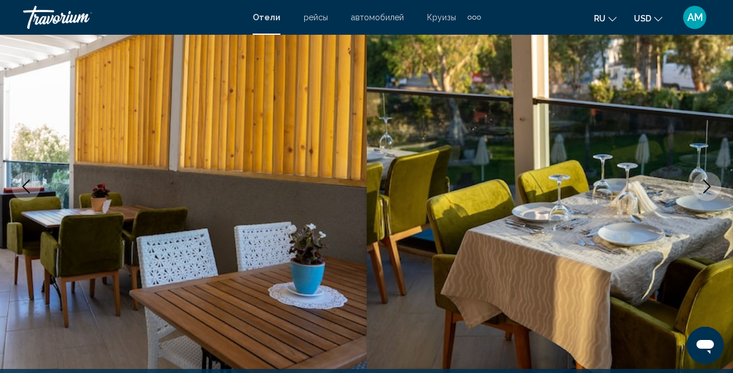
click at [709, 183] on icon "Next image" at bounding box center [707, 187] width 14 height 14
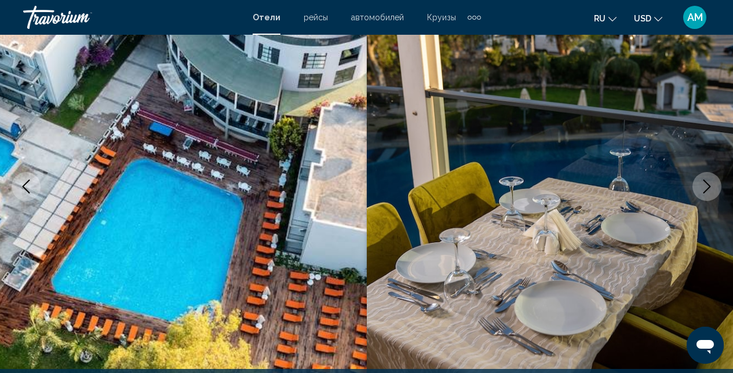
click at [709, 183] on icon "Next image" at bounding box center [707, 187] width 14 height 14
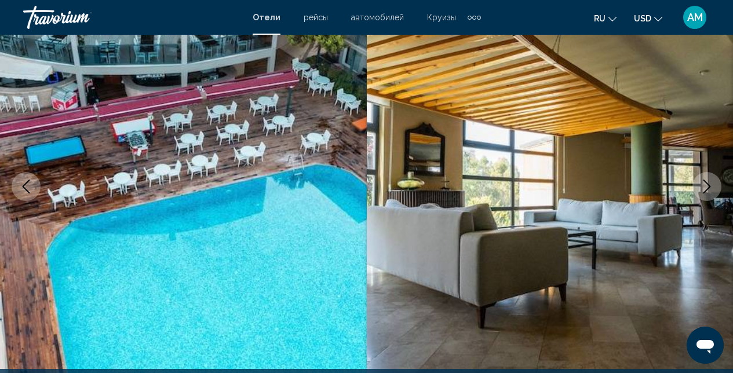
click at [709, 188] on icon "Next image" at bounding box center [707, 187] width 14 height 14
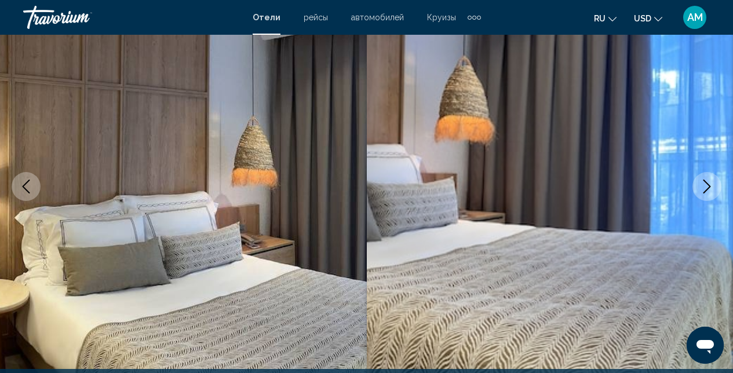
click at [709, 188] on icon "Next image" at bounding box center [707, 187] width 14 height 14
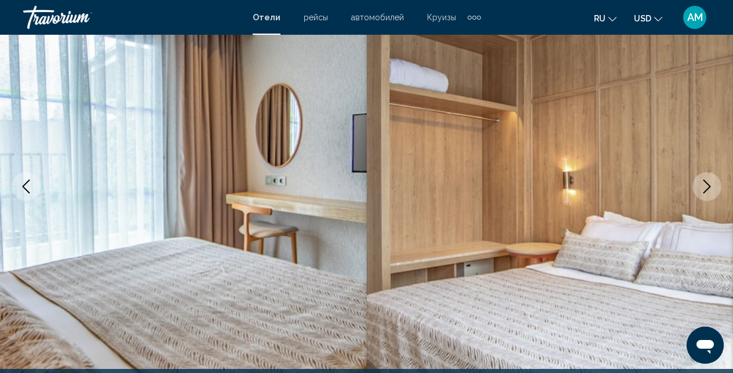
click at [709, 188] on icon "Next image" at bounding box center [707, 187] width 14 height 14
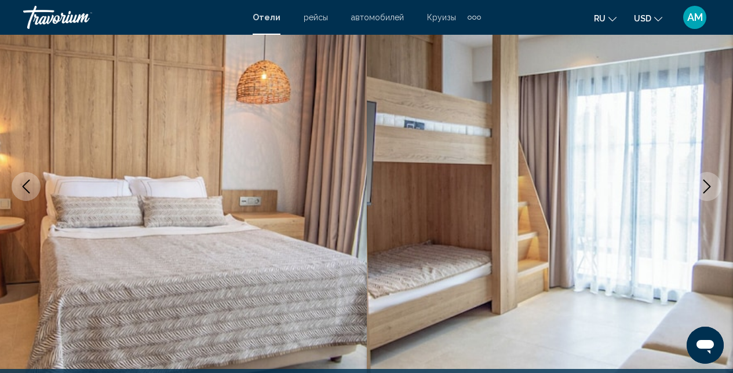
click at [709, 188] on icon "Next image" at bounding box center [707, 187] width 14 height 14
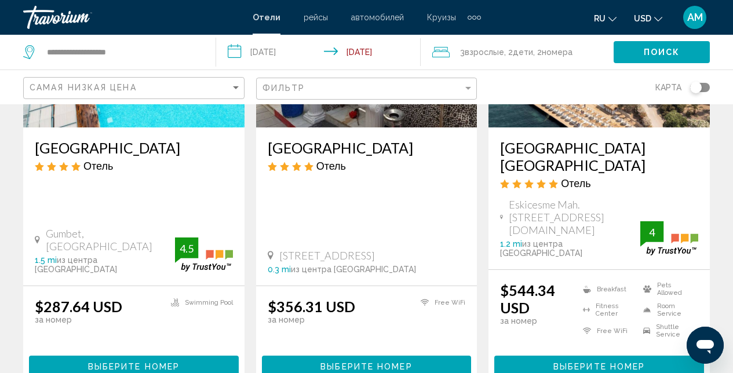
scroll to position [90, 0]
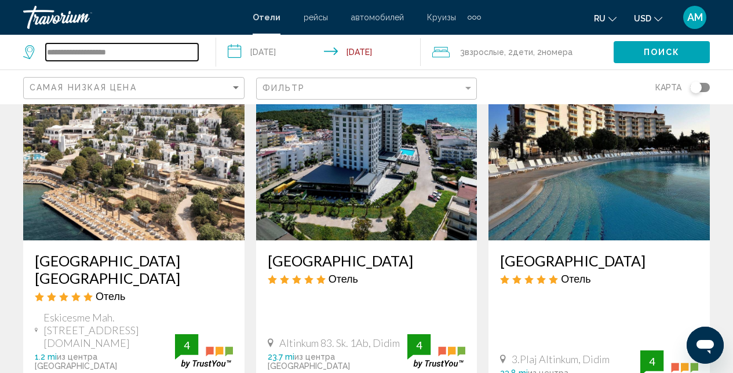
click at [119, 57] on input "**********" at bounding box center [122, 51] width 152 height 17
drag, startPoint x: 137, startPoint y: 49, endPoint x: 17, endPoint y: 50, distance: 119.4
click at [17, 50] on app-destination-search "**********" at bounding box center [108, 52] width 216 height 35
type input "*"
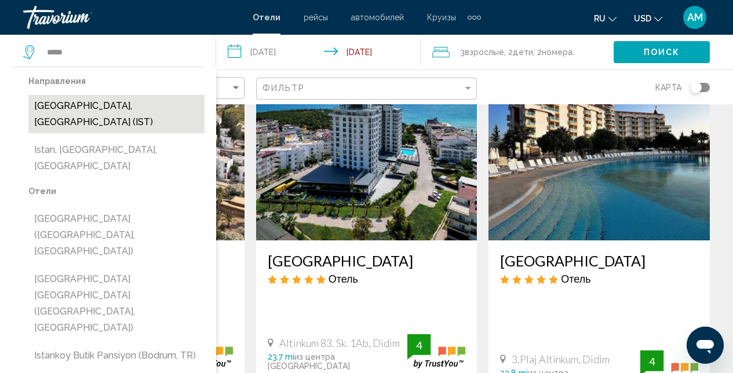
click at [118, 105] on button "[GEOGRAPHIC_DATA], [GEOGRAPHIC_DATA] (IST)" at bounding box center [116, 114] width 176 height 38
type input "**********"
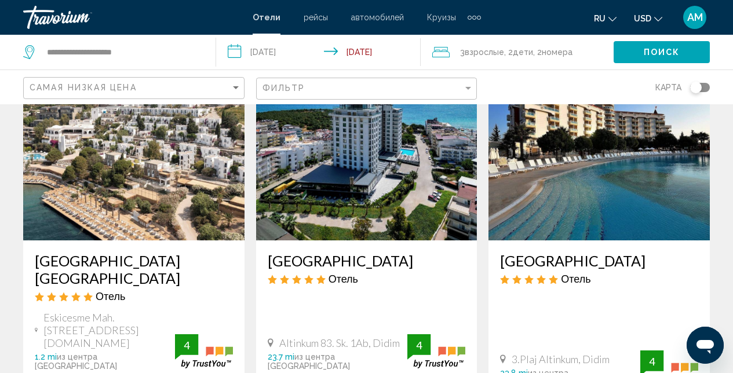
click at [484, 53] on span "Взрослые" at bounding box center [484, 52] width 39 height 9
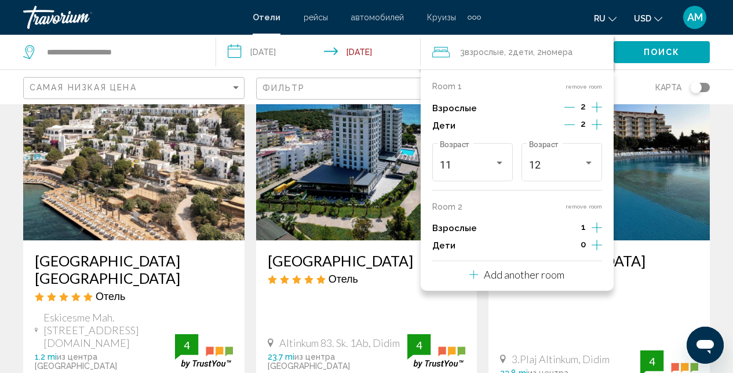
click at [599, 114] on icon "Increment adults" at bounding box center [597, 107] width 10 height 14
click at [567, 227] on icon "Decrement adults" at bounding box center [569, 228] width 10 height 10
click at [473, 274] on icon "Travelers: 3 adults, 2 children" at bounding box center [473, 275] width 9 height 14
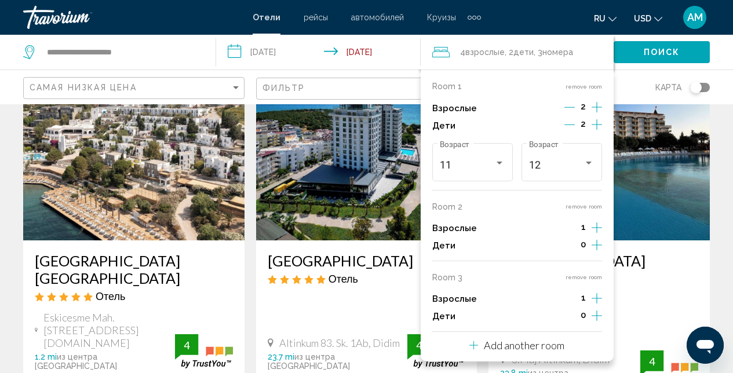
click at [495, 56] on span "Взрослые" at bounding box center [484, 52] width 39 height 9
click at [496, 50] on span "Взрослые" at bounding box center [484, 52] width 39 height 9
click at [656, 203] on img "Main content" at bounding box center [599, 147] width 221 height 185
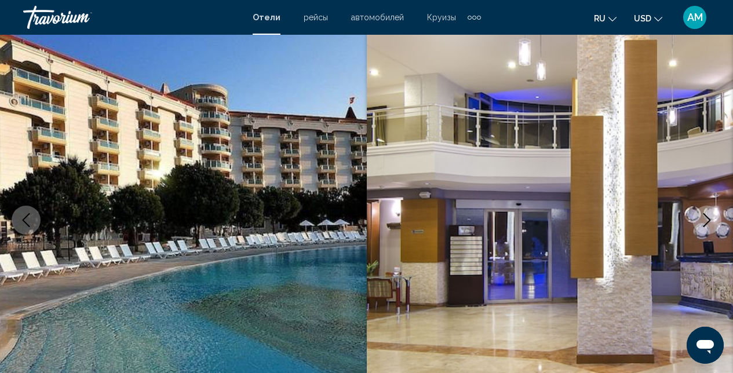
scroll to position [123, 0]
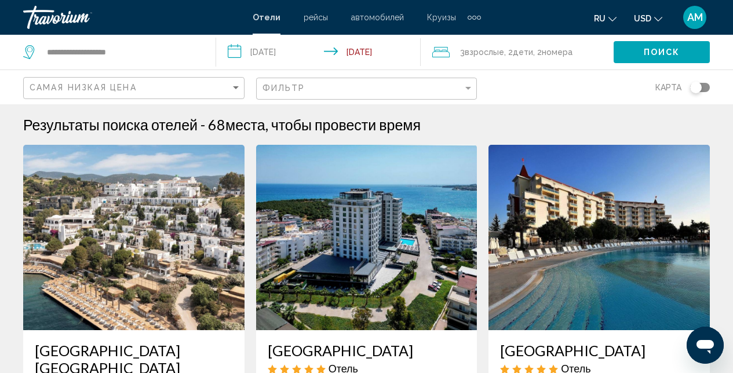
click at [529, 56] on span "Дети" at bounding box center [523, 52] width 20 height 9
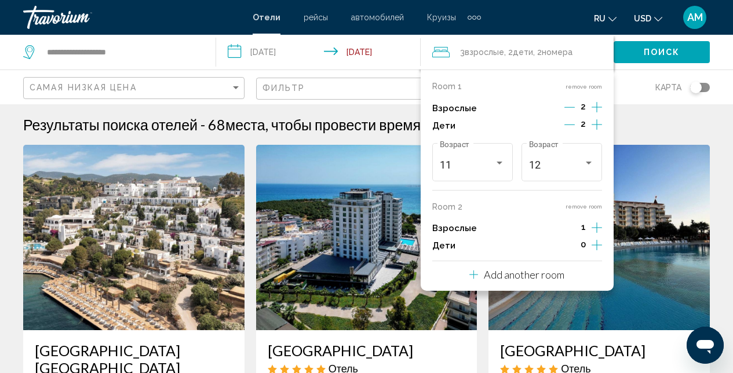
click at [590, 206] on button "remove room" at bounding box center [584, 207] width 37 height 8
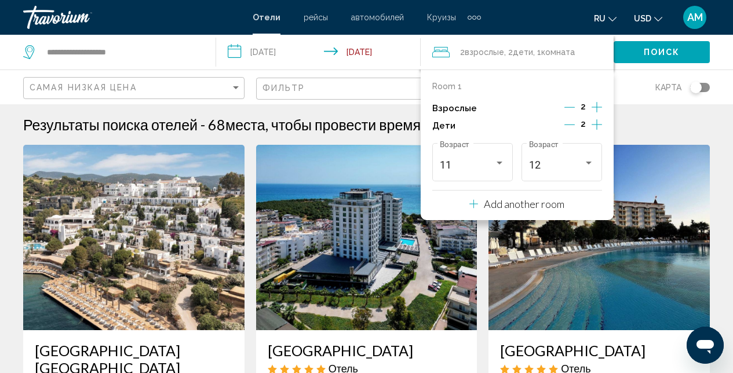
click at [640, 158] on img "Main content" at bounding box center [599, 237] width 221 height 185
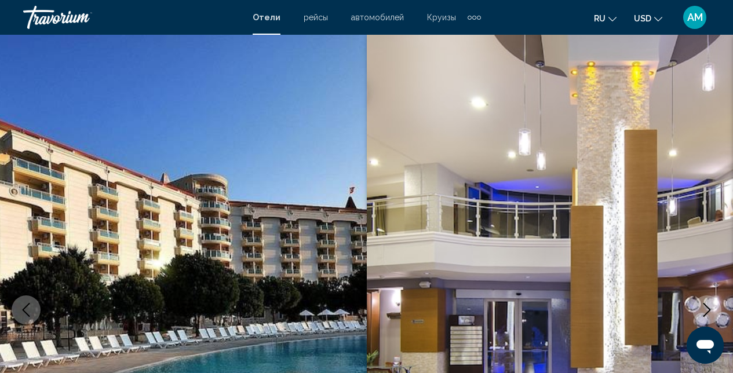
scroll to position [123, 0]
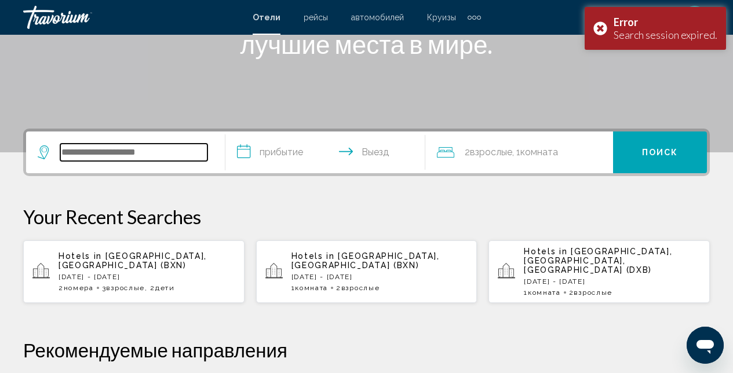
click at [93, 151] on input "Search widget" at bounding box center [133, 152] width 147 height 17
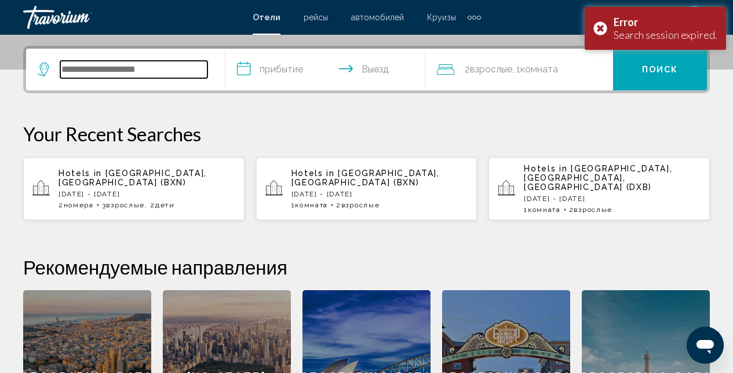
scroll to position [286, 0]
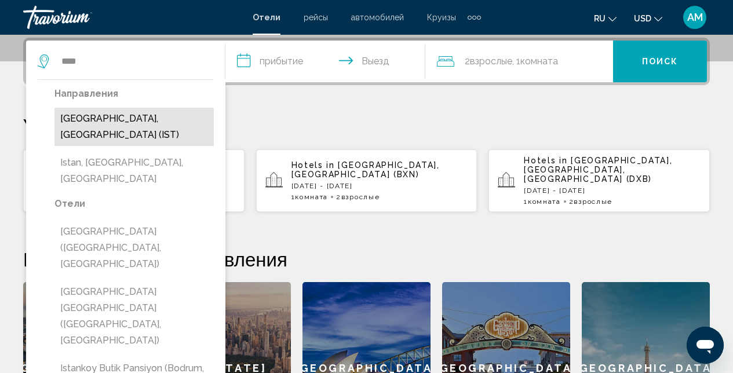
click at [125, 119] on button "[GEOGRAPHIC_DATA], [GEOGRAPHIC_DATA] (IST)" at bounding box center [133, 127] width 159 height 38
type input "**********"
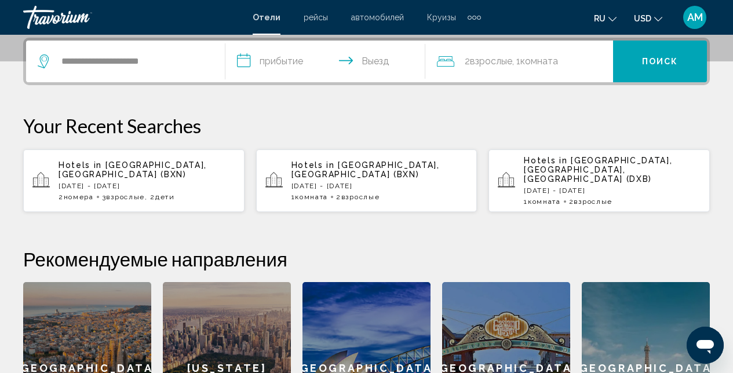
click at [299, 65] on input "**********" at bounding box center [327, 63] width 204 height 45
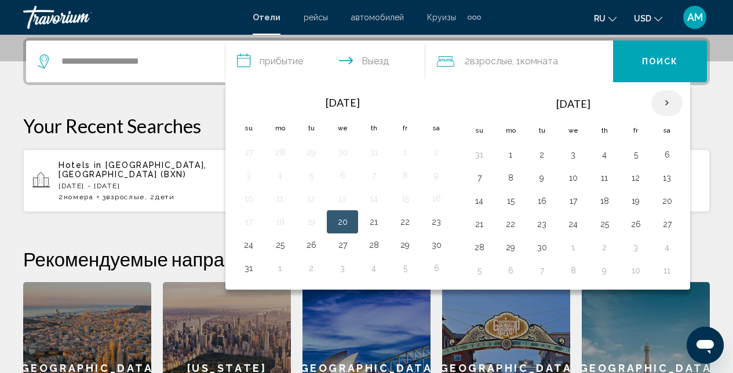
click at [668, 105] on th "Next month" at bounding box center [666, 103] width 31 height 26
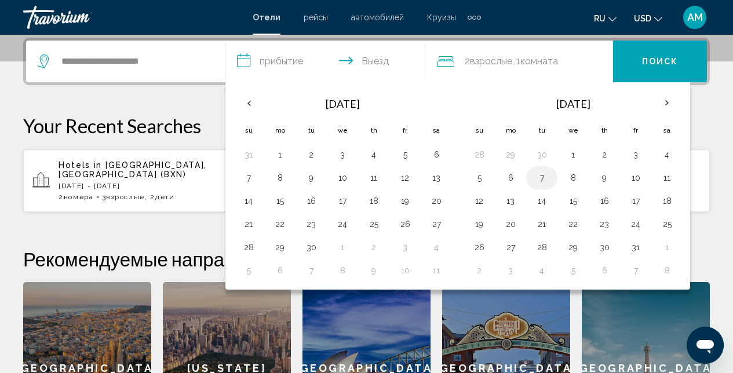
click at [545, 176] on button "7" at bounding box center [542, 178] width 19 height 16
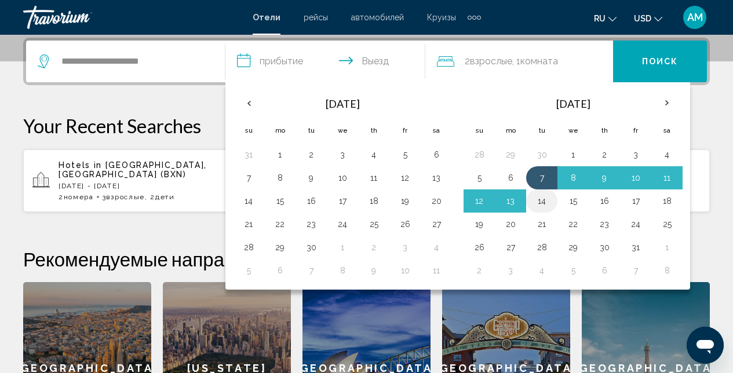
click at [543, 201] on button "14" at bounding box center [542, 201] width 19 height 16
type input "**********"
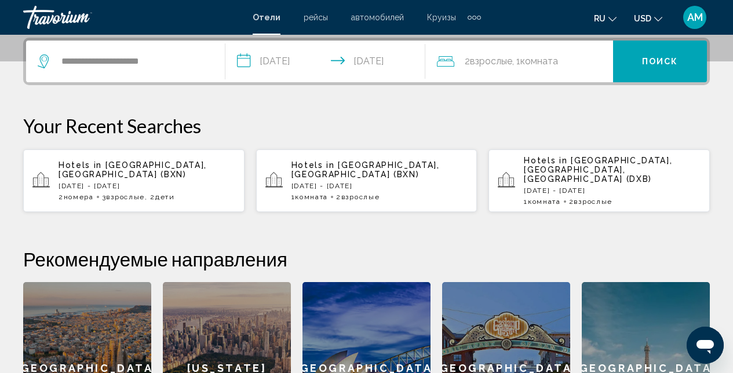
click at [552, 63] on span "Комната" at bounding box center [539, 61] width 38 height 11
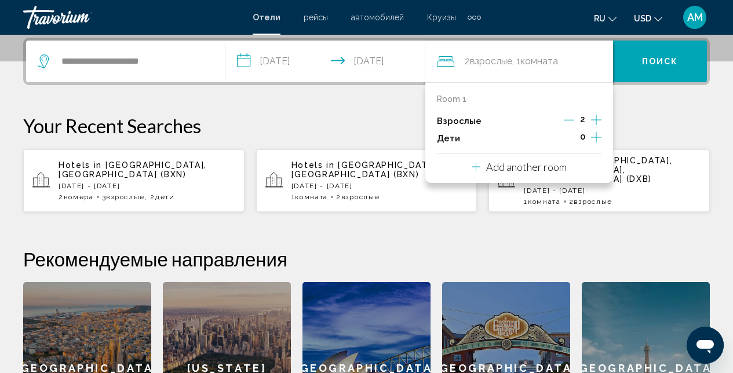
click at [595, 140] on icon "Increment children" at bounding box center [596, 137] width 10 height 14
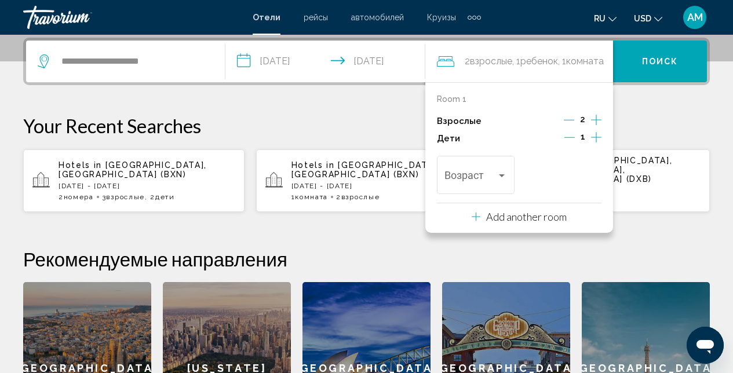
click at [595, 139] on icon "Increment children" at bounding box center [596, 137] width 10 height 14
click at [506, 177] on div "Travelers: 2 adults, 2 children" at bounding box center [502, 175] width 10 height 9
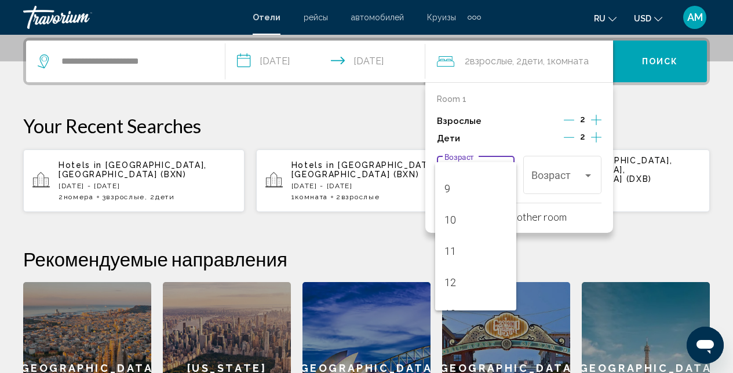
scroll to position [284, 0]
click at [478, 239] on span "11" at bounding box center [476, 238] width 63 height 31
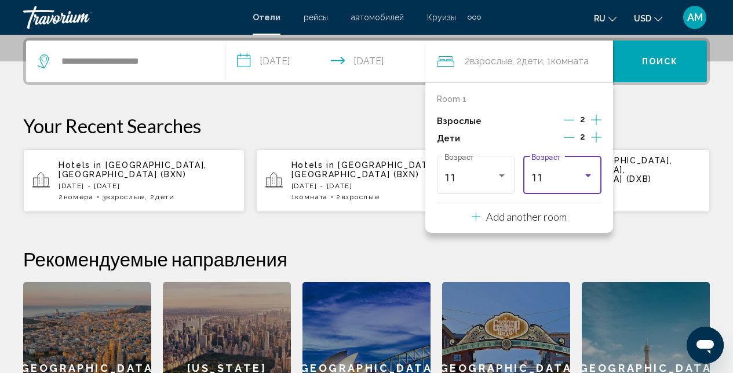
click at [591, 175] on div "Travelers: 2 adults, 2 children" at bounding box center [588, 175] width 10 height 9
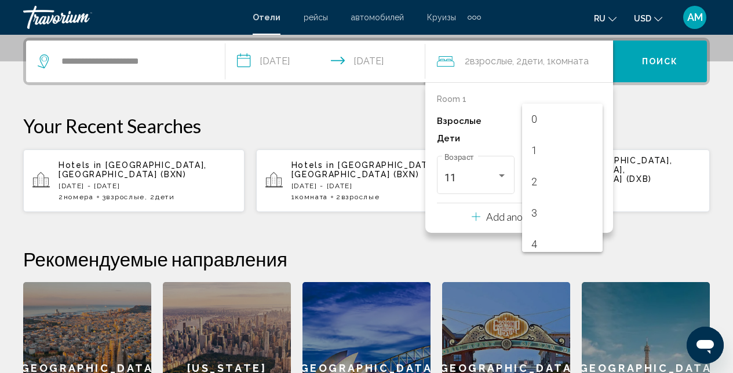
scroll to position [286, 0]
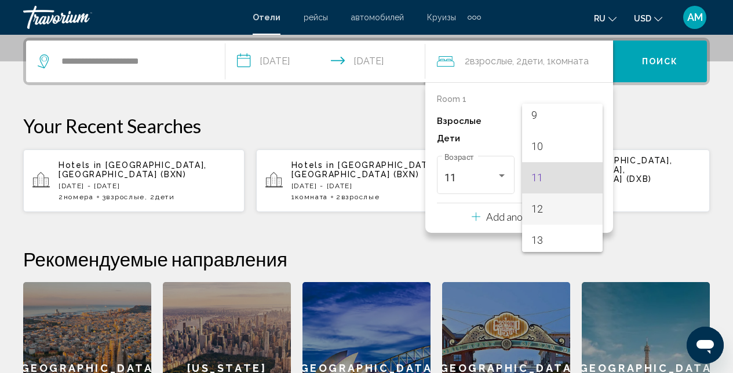
click at [558, 214] on span "12" at bounding box center [562, 209] width 63 height 31
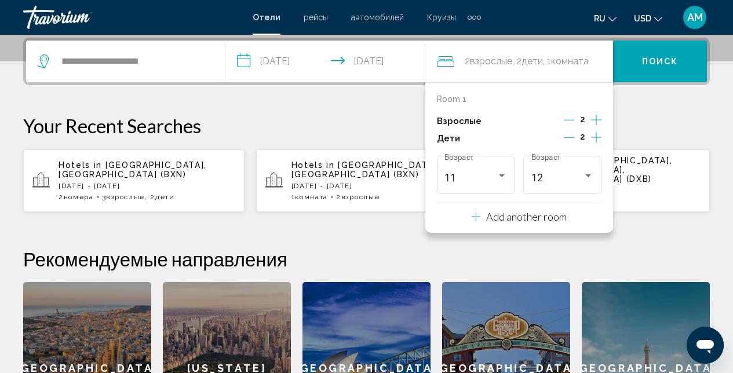
click at [654, 60] on span "Поиск" at bounding box center [660, 61] width 37 height 9
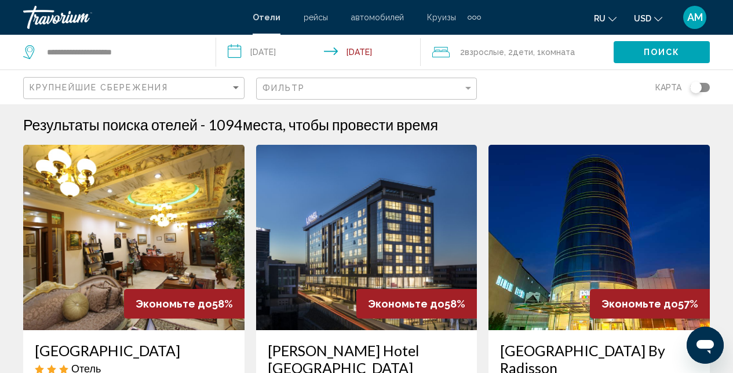
click at [242, 88] on mat-form-field "Крупнейшие сбережения" at bounding box center [133, 88] width 221 height 23
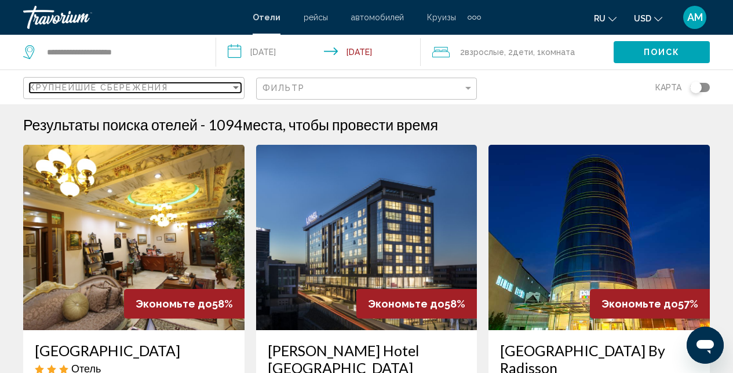
click at [234, 85] on div "Sort by" at bounding box center [236, 87] width 10 height 9
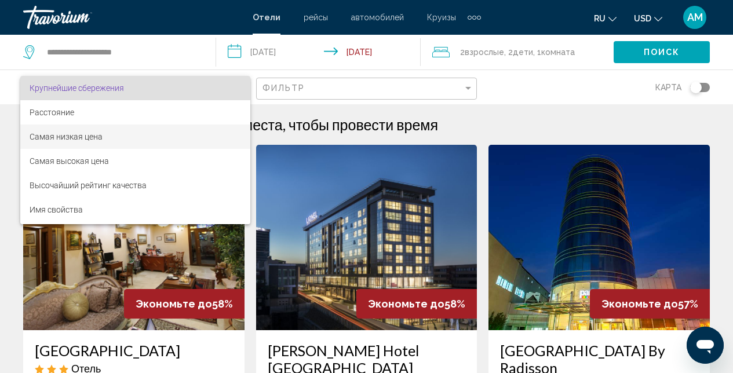
click at [111, 136] on span "Самая низкая цена" at bounding box center [136, 137] width 212 height 24
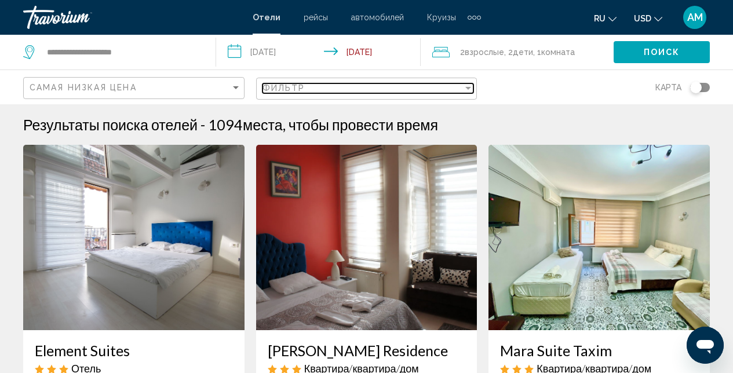
click at [469, 85] on div "Filter" at bounding box center [468, 87] width 10 height 9
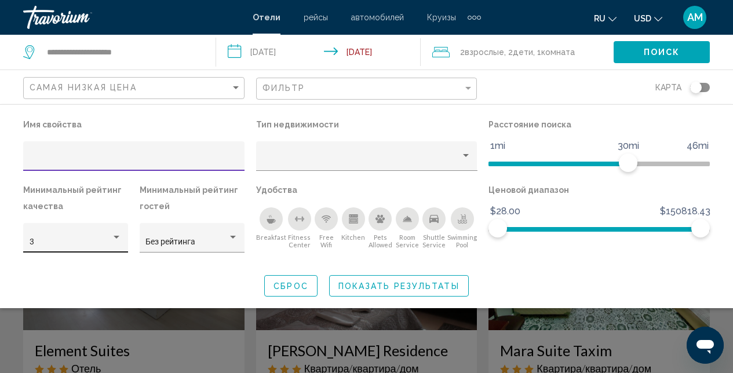
click at [114, 238] on div "Hotel Filters" at bounding box center [117, 237] width 6 height 3
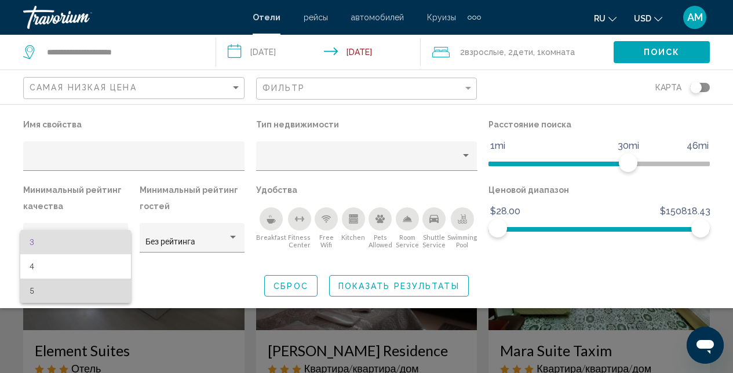
click at [76, 292] on span "5" at bounding box center [76, 291] width 93 height 24
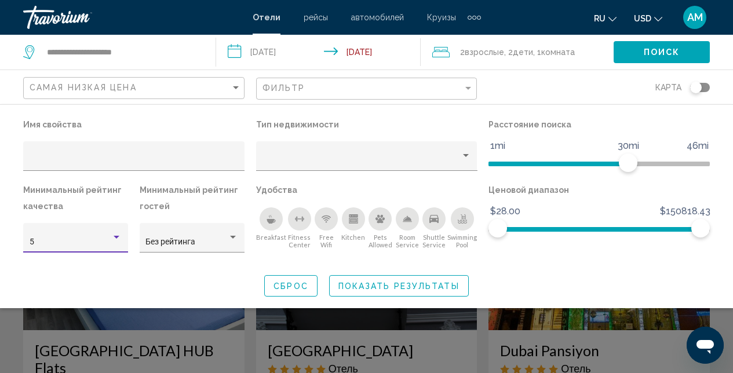
drag, startPoint x: 274, startPoint y: 220, endPoint x: 281, endPoint y: 232, distance: 13.7
click at [274, 220] on div "Breakfast" at bounding box center [271, 218] width 23 height 23
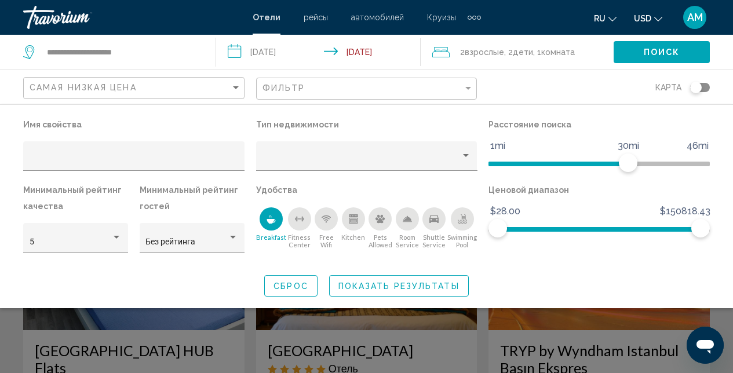
click at [462, 217] on icon "Swimming Pool" at bounding box center [462, 218] width 9 height 9
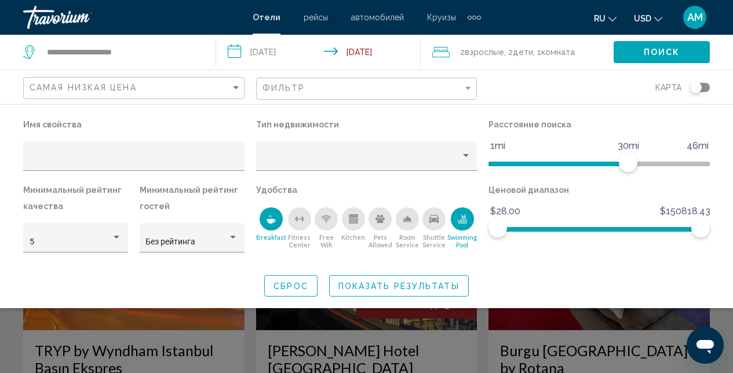
click at [399, 289] on span "Показать результаты" at bounding box center [398, 286] width 121 height 9
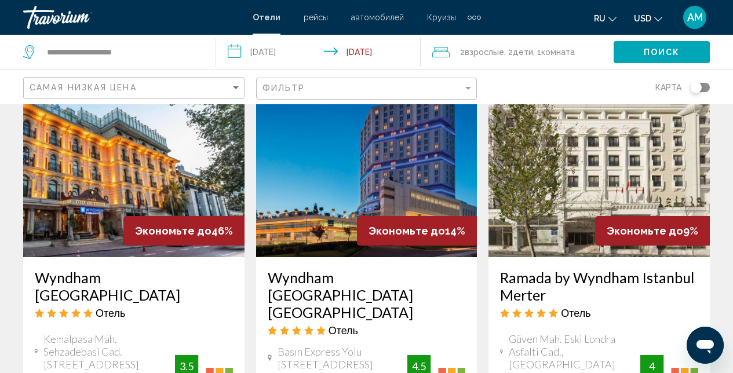
scroll to position [1638, 0]
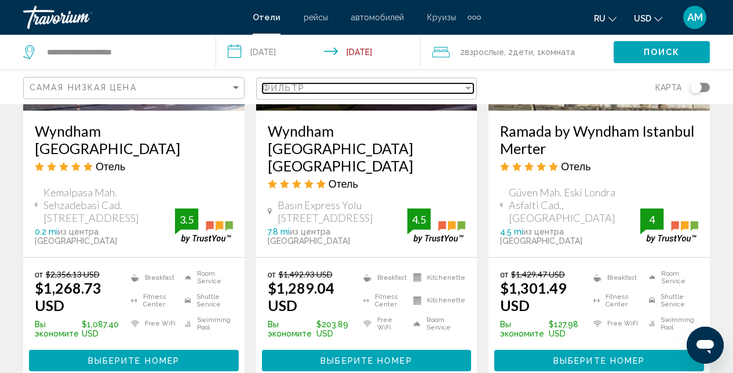
click at [473, 86] on div "Filter" at bounding box center [468, 87] width 10 height 9
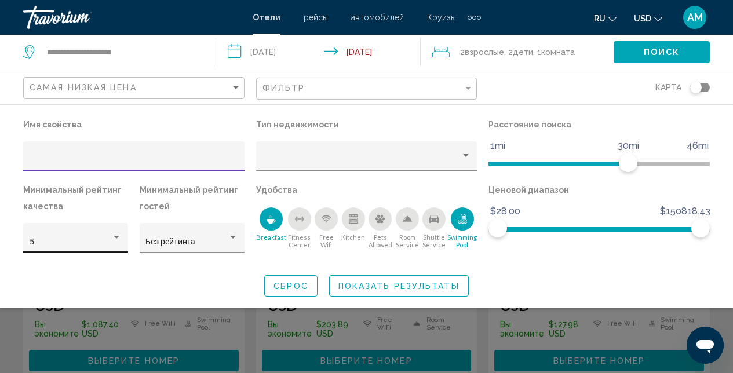
click at [112, 236] on div "Hotel Filters" at bounding box center [116, 237] width 10 height 9
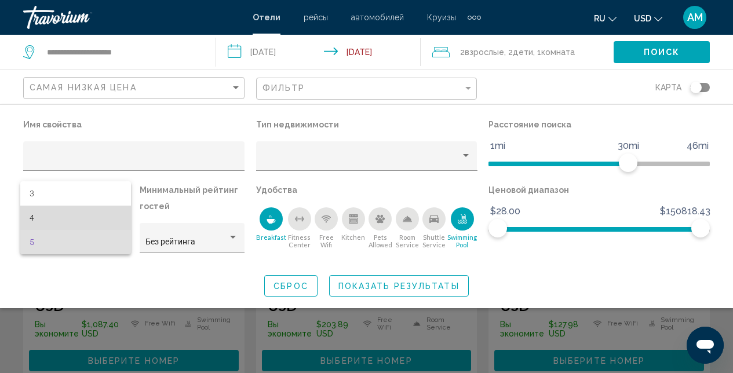
click at [59, 220] on span "4" at bounding box center [76, 218] width 93 height 24
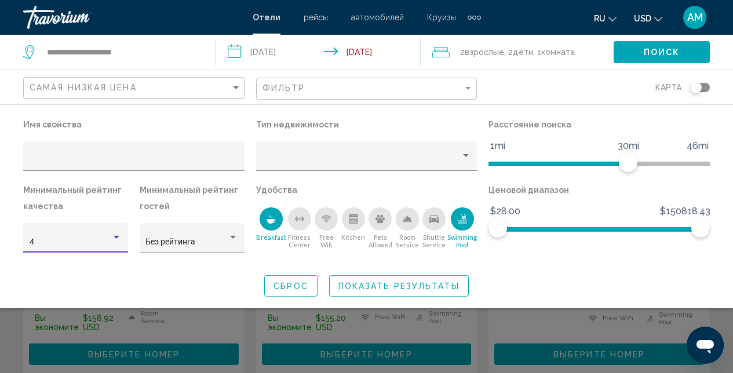
click at [415, 285] on span "Показать результаты" at bounding box center [398, 286] width 121 height 9
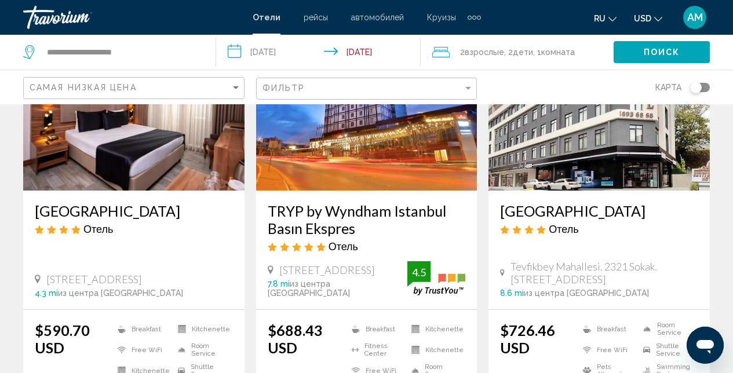
scroll to position [141, 0]
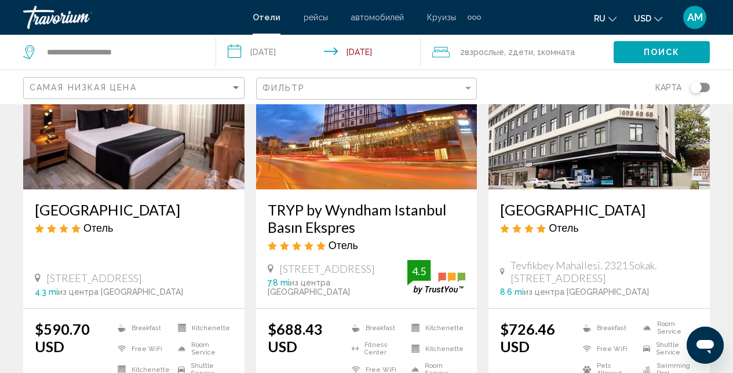
click at [197, 159] on img "Main content" at bounding box center [133, 96] width 221 height 185
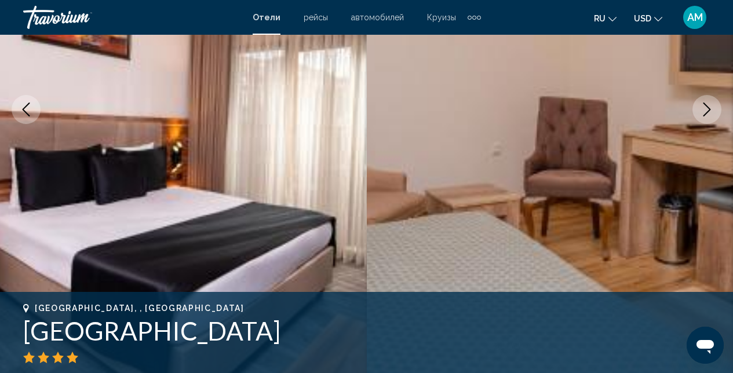
scroll to position [179, 0]
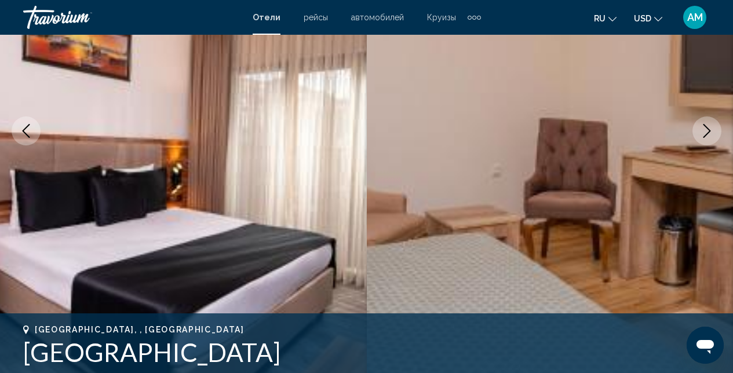
click at [713, 127] on icon "Next image" at bounding box center [707, 131] width 14 height 14
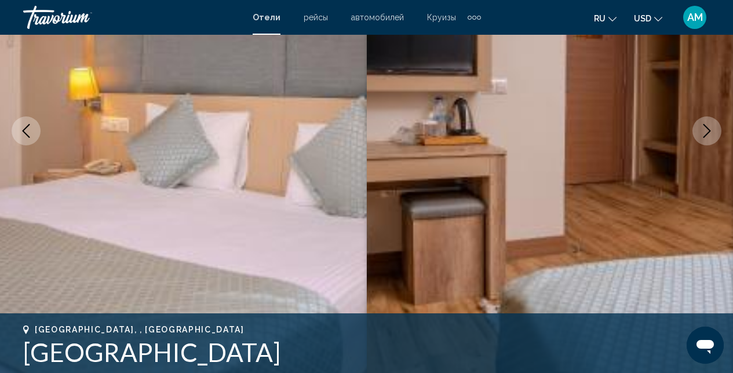
click at [713, 128] on icon "Next image" at bounding box center [707, 131] width 14 height 14
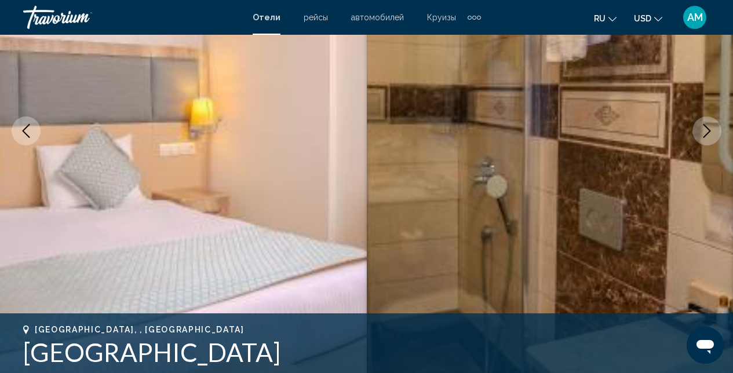
click at [713, 128] on icon "Next image" at bounding box center [707, 131] width 14 height 14
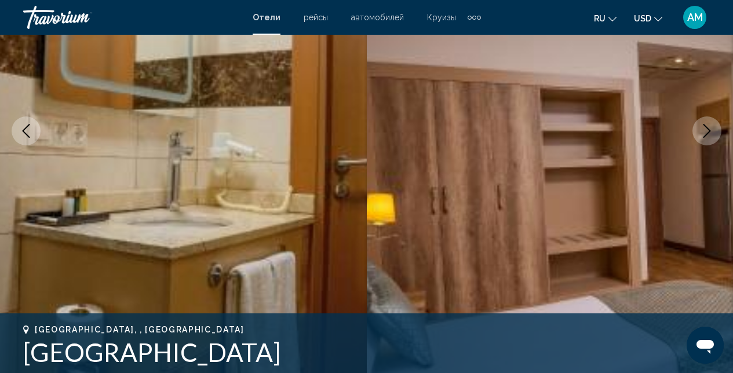
click at [713, 128] on icon "Next image" at bounding box center [707, 131] width 14 height 14
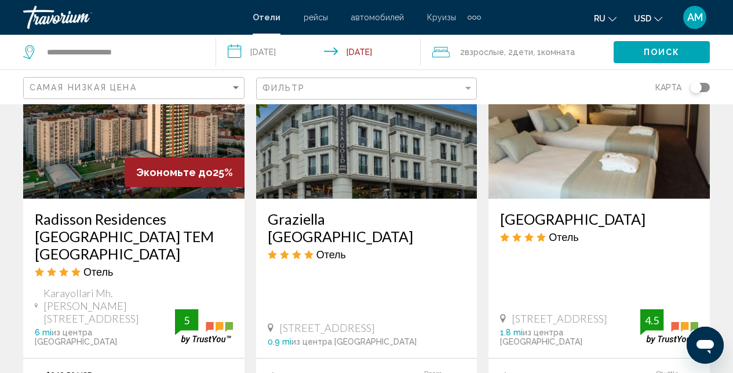
scroll to position [541, 0]
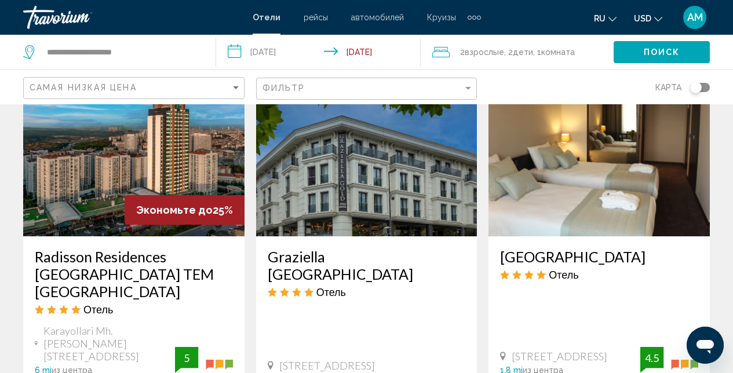
click at [343, 192] on img "Main content" at bounding box center [366, 143] width 221 height 185
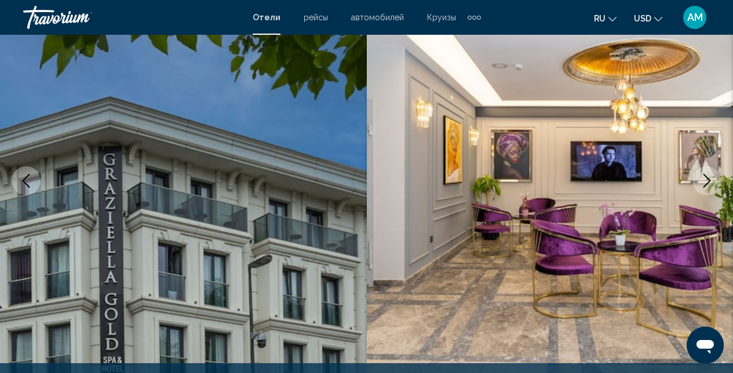
scroll to position [132, 0]
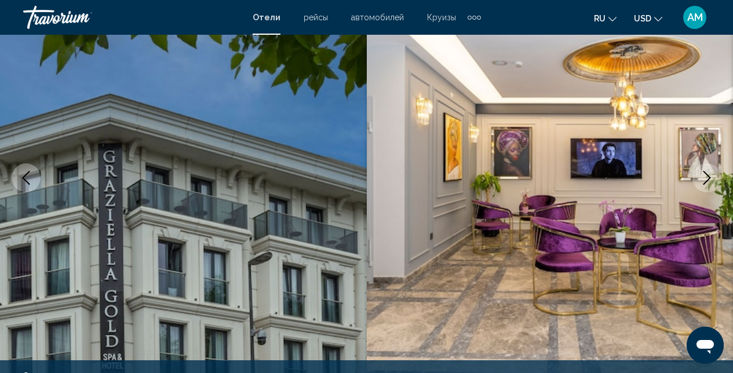
click at [712, 179] on icon "Next image" at bounding box center [707, 178] width 14 height 14
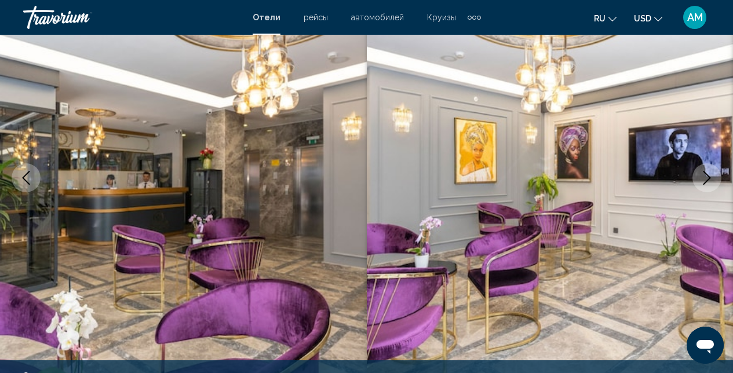
click at [712, 179] on icon "Next image" at bounding box center [707, 178] width 14 height 14
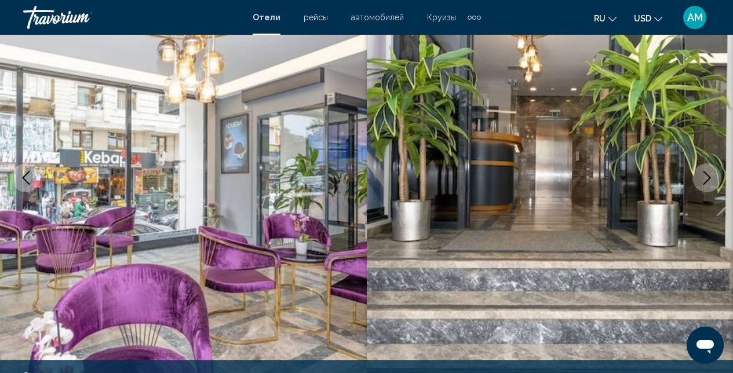
click at [712, 179] on icon "Next image" at bounding box center [707, 178] width 14 height 14
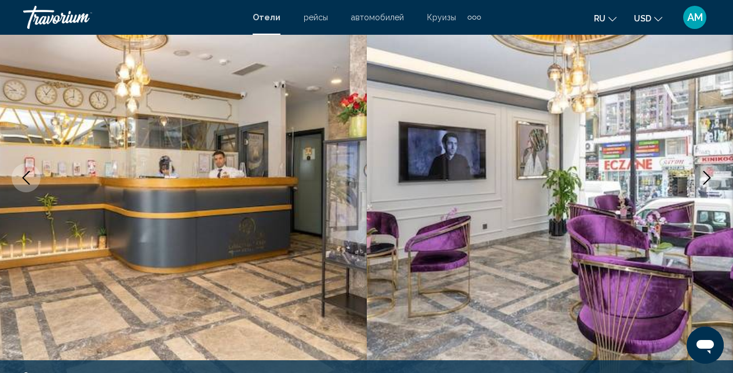
click at [712, 179] on icon "Next image" at bounding box center [707, 178] width 14 height 14
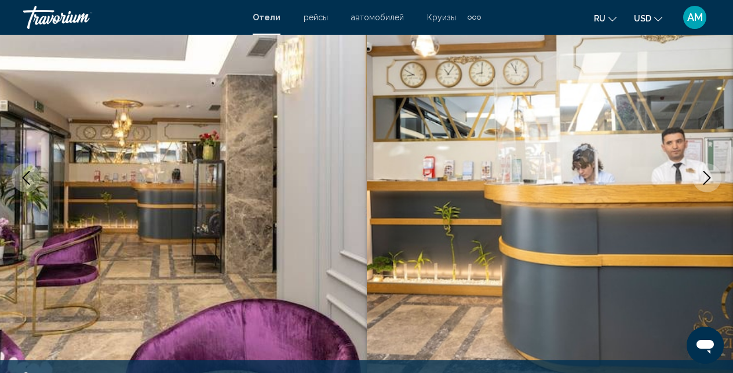
click at [712, 179] on icon "Next image" at bounding box center [707, 178] width 14 height 14
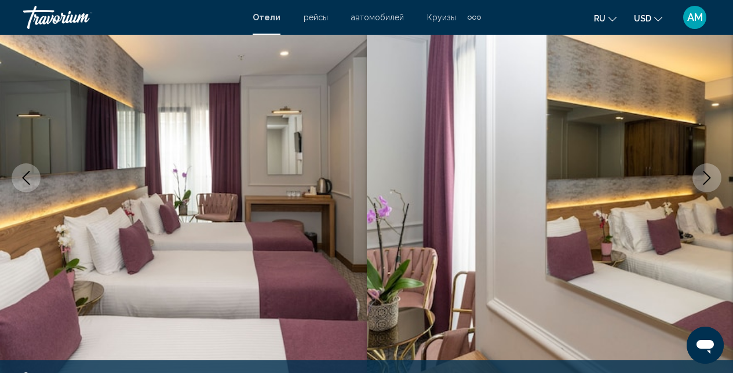
click at [712, 179] on icon "Next image" at bounding box center [707, 178] width 14 height 14
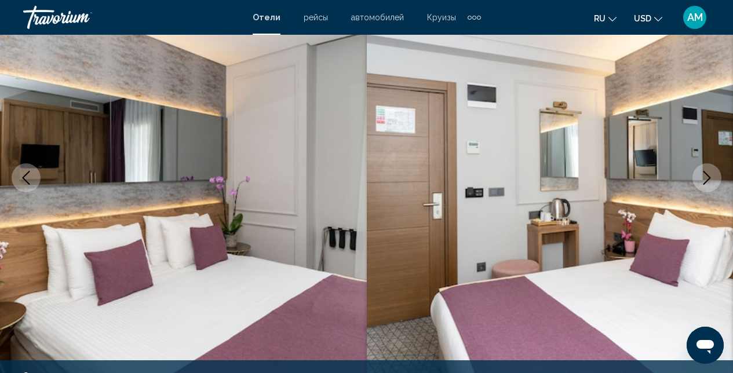
click at [712, 179] on icon "Next image" at bounding box center [707, 178] width 14 height 14
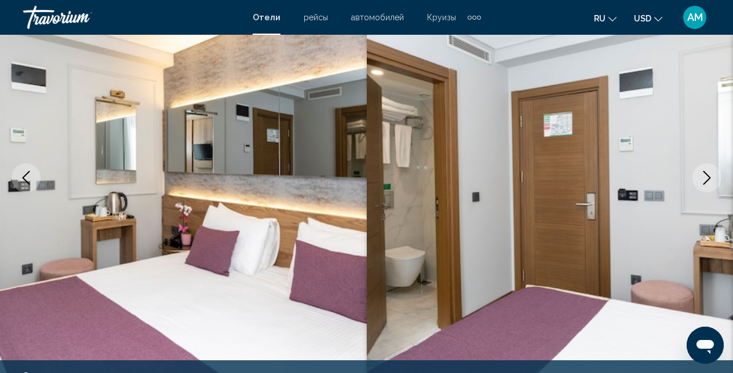
click at [712, 179] on icon "Next image" at bounding box center [707, 178] width 14 height 14
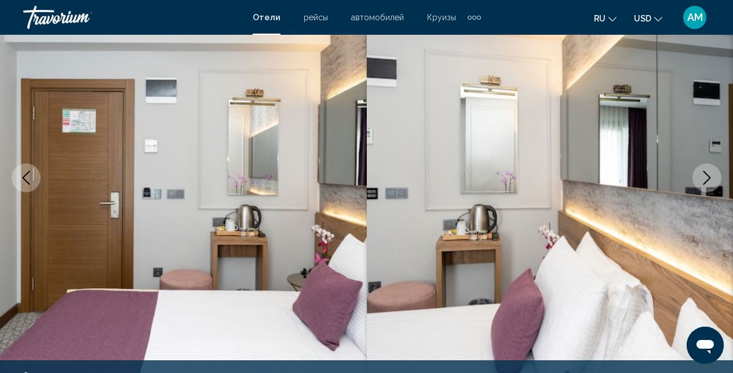
click at [699, 180] on button "Next image" at bounding box center [707, 177] width 29 height 29
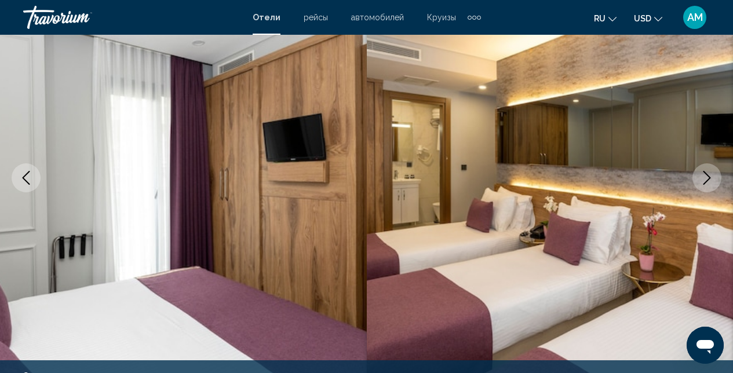
click at [699, 180] on button "Next image" at bounding box center [707, 177] width 29 height 29
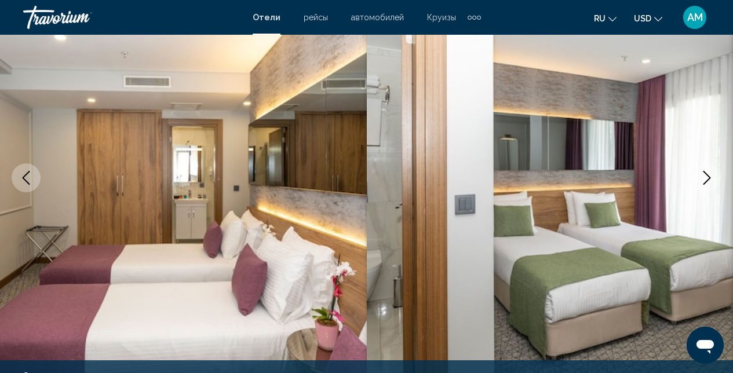
click at [699, 179] on button "Next image" at bounding box center [707, 177] width 29 height 29
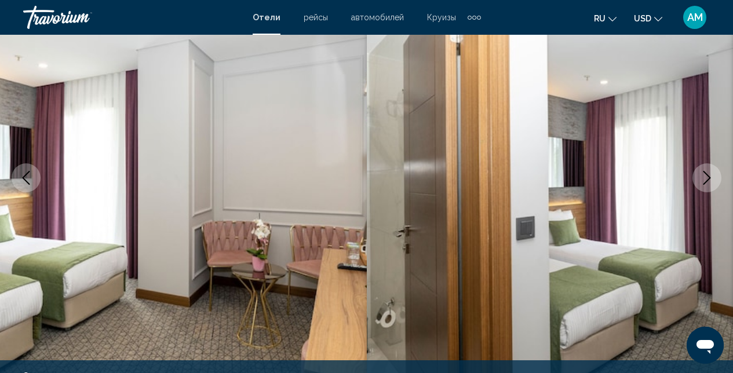
click at [698, 181] on button "Next image" at bounding box center [707, 177] width 29 height 29
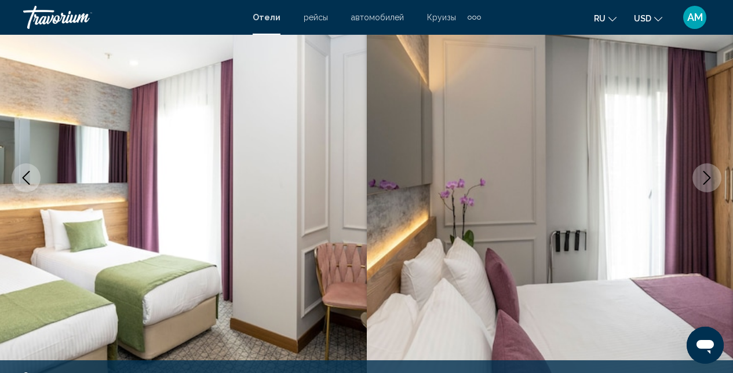
click at [699, 173] on button "Next image" at bounding box center [707, 177] width 29 height 29
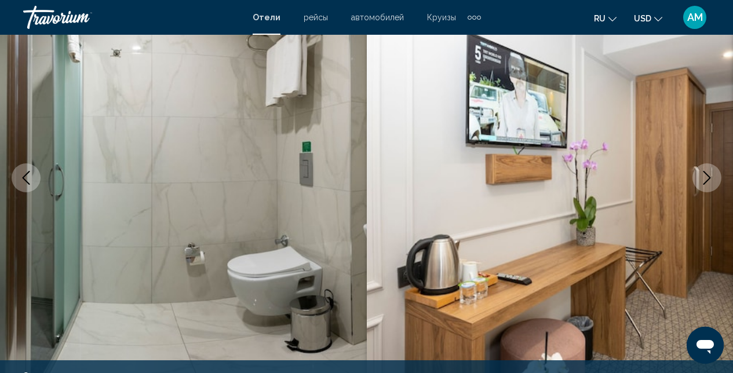
click at [699, 173] on button "Next image" at bounding box center [707, 177] width 29 height 29
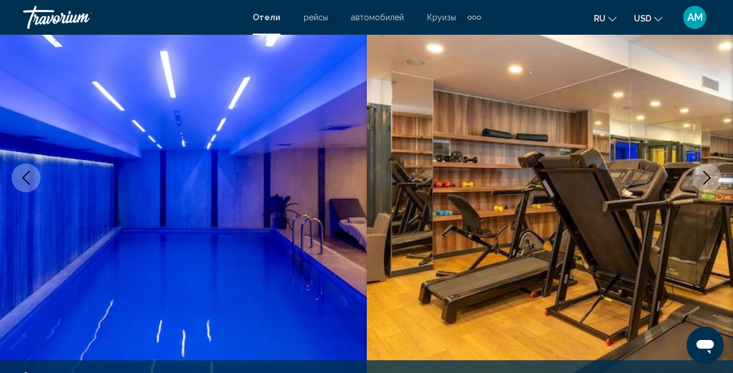
click at [695, 174] on button "Next image" at bounding box center [707, 177] width 29 height 29
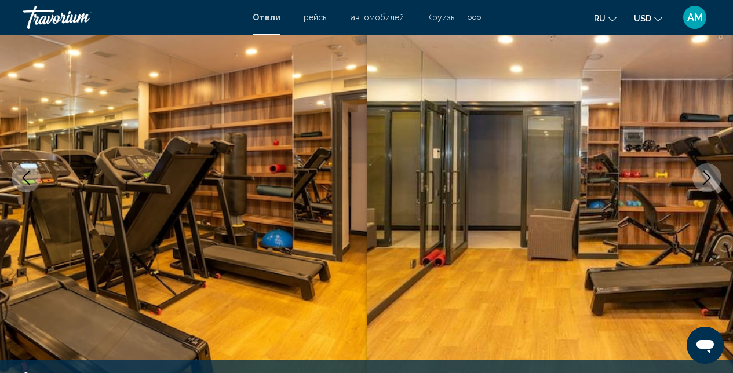
click at [693, 173] on button "Next image" at bounding box center [707, 177] width 29 height 29
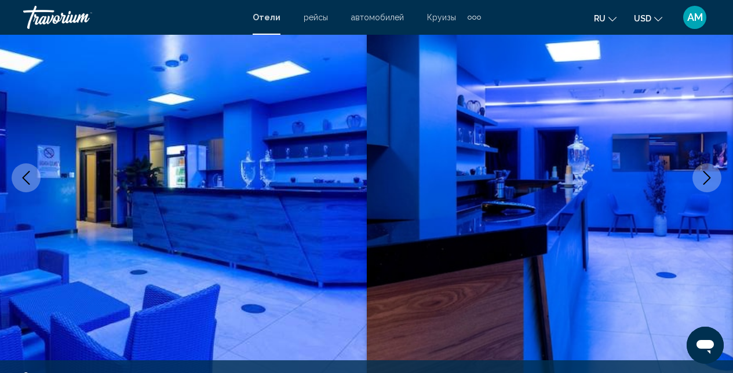
click at [693, 173] on button "Next image" at bounding box center [707, 177] width 29 height 29
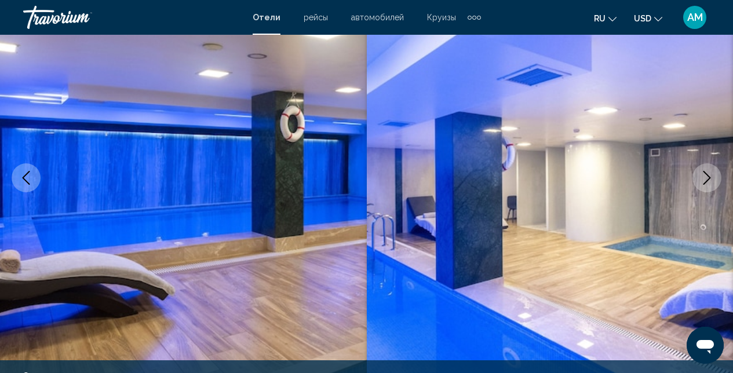
click at [693, 173] on button "Next image" at bounding box center [707, 177] width 29 height 29
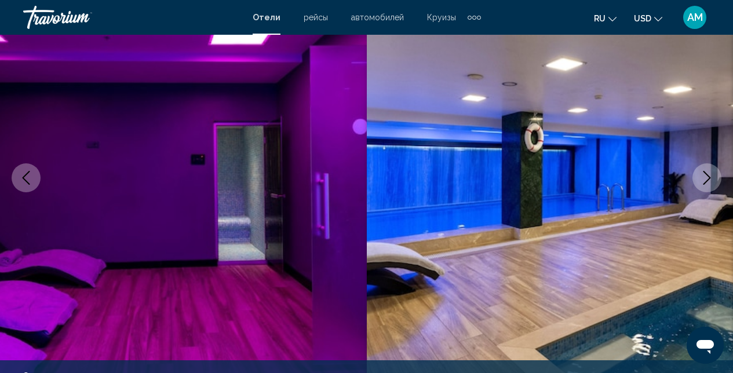
click at [693, 173] on button "Next image" at bounding box center [707, 177] width 29 height 29
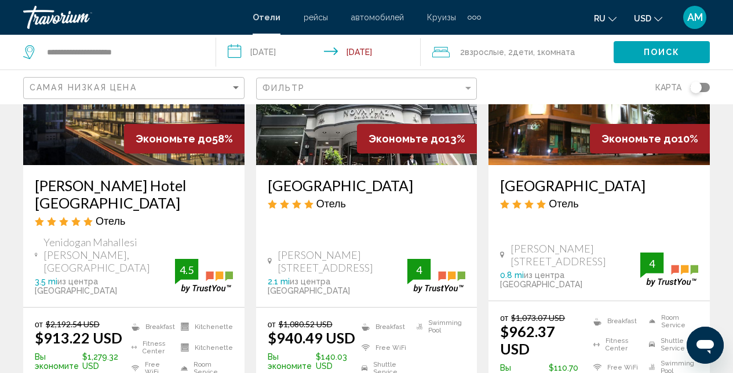
scroll to position [908, 0]
